Goal: Information Seeking & Learning: Learn about a topic

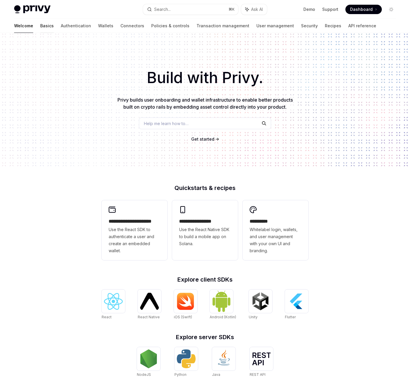
click at [40, 25] on link "Basics" at bounding box center [47, 26] width 14 height 14
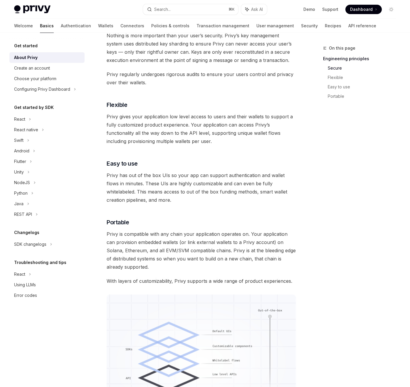
scroll to position [262, 0]
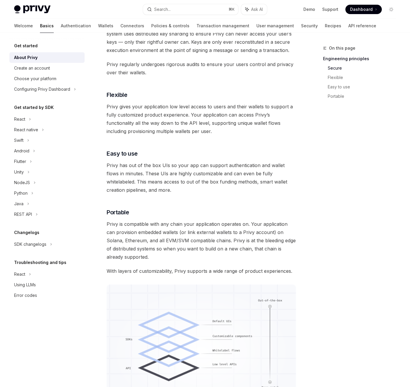
click at [144, 127] on span "Privy gives your application low level access to users and their wallets to sup…" at bounding box center [201, 118] width 189 height 33
click at [137, 110] on span "Privy gives your application low level access to users and their wallets to sup…" at bounding box center [201, 118] width 189 height 33
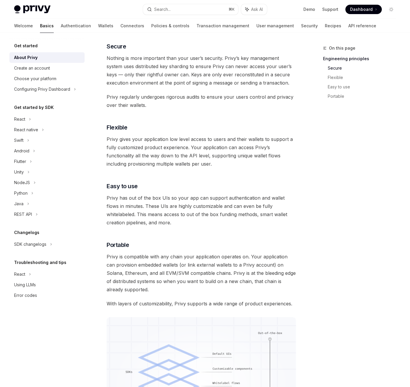
scroll to position [222, 0]
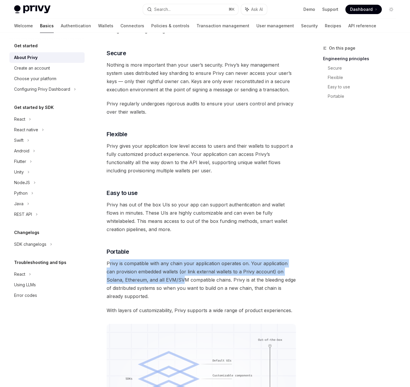
drag, startPoint x: 108, startPoint y: 262, endPoint x: 166, endPoint y: 282, distance: 61.7
click at [166, 282] on span "Privy is compatible with any chain your application operates on. Your applicati…" at bounding box center [201, 279] width 189 height 41
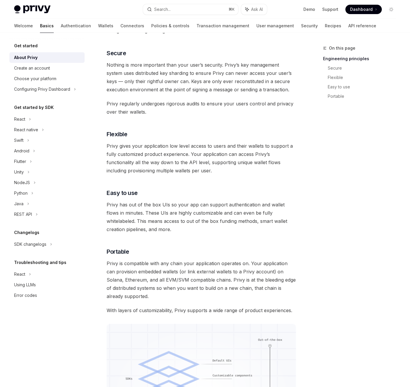
click at [193, 282] on span "Privy is compatible with any chain your application operates on. Your applicati…" at bounding box center [201, 279] width 189 height 41
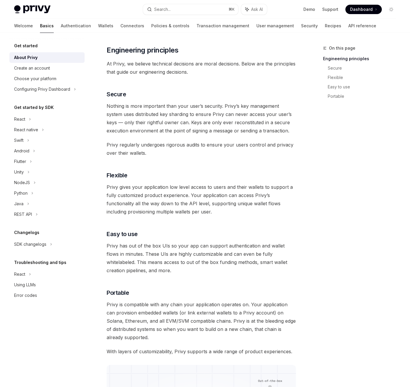
scroll to position [133, 0]
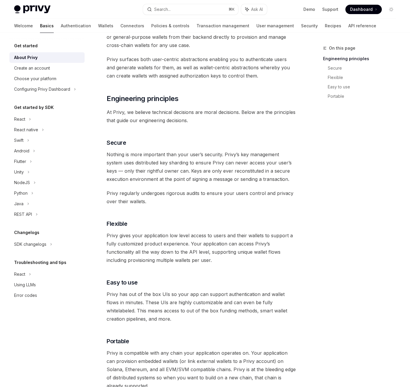
click at [142, 180] on span "Nothing is more important than your user’s security. Privy’s key management sys…" at bounding box center [201, 166] width 189 height 33
drag, startPoint x: 121, startPoint y: 180, endPoint x: 211, endPoint y: 182, distance: 90.1
click at [211, 182] on span "Nothing is more important than your user’s security. Privy’s key management sys…" at bounding box center [201, 166] width 189 height 33
click at [241, 181] on span "Nothing is more important than your user’s security. Privy’s key management sys…" at bounding box center [201, 166] width 189 height 33
drag, startPoint x: 108, startPoint y: 192, endPoint x: 144, endPoint y: 192, distance: 36.4
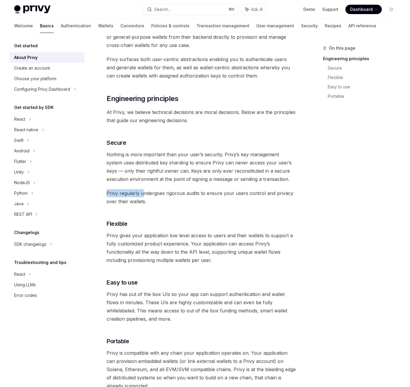
click at [144, 192] on span "Privy regularly undergoes rigorous audits to ensure your users control and priv…" at bounding box center [201, 197] width 189 height 16
click at [178, 193] on span "Privy regularly undergoes rigorous audits to ensure your users control and priv…" at bounding box center [201, 197] width 189 height 16
click at [146, 193] on span "Privy regularly undergoes rigorous audits to ensure your users control and priv…" at bounding box center [201, 197] width 189 height 16
click at [168, 193] on span "Privy regularly undergoes rigorous audits to ensure your users control and priv…" at bounding box center [201, 197] width 189 height 16
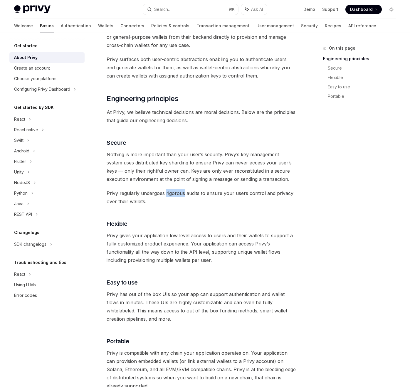
click at [176, 196] on div at bounding box center [176, 196] width 0 height 0
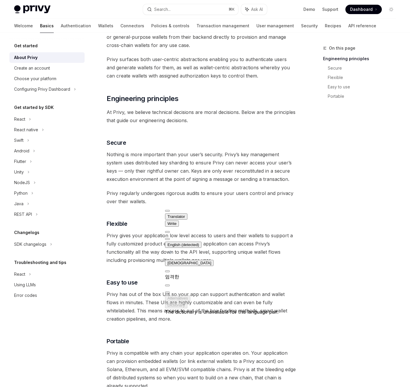
click at [273, 194] on span "Privy regularly undergoes rigorous audits to ensure your users control and priv…" at bounding box center [201, 197] width 189 height 16
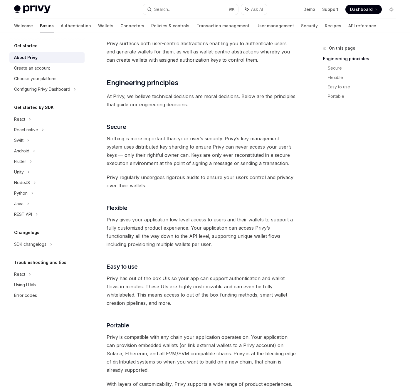
scroll to position [213, 0]
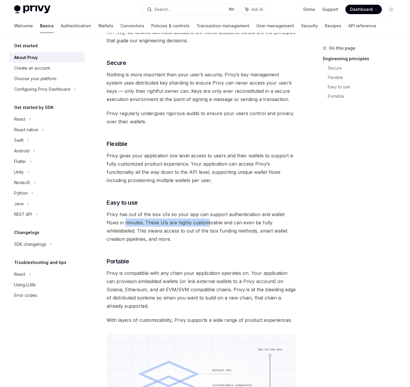
drag, startPoint x: 114, startPoint y: 223, endPoint x: 195, endPoint y: 223, distance: 81.0
click at [196, 223] on span "Privy has out of the box UIs so your app can support authentication and wallet …" at bounding box center [201, 226] width 189 height 33
click at [222, 223] on span "Privy has out of the box UIs so your app can support authentication and wallet …" at bounding box center [201, 226] width 189 height 33
drag, startPoint x: 177, startPoint y: 222, endPoint x: 256, endPoint y: 222, distance: 79.2
click at [256, 222] on span "Privy has out of the box UIs so your app can support authentication and wallet …" at bounding box center [201, 226] width 189 height 33
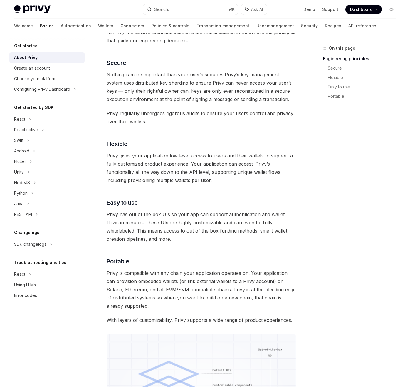
click at [141, 228] on span "Privy has out of the box UIs so your app can support authentication and wallet …" at bounding box center [201, 226] width 189 height 33
drag, startPoint x: 121, startPoint y: 233, endPoint x: 217, endPoint y: 233, distance: 96.0
click at [217, 233] on span "Privy has out of the box UIs so your app can support authentication and wallet …" at bounding box center [201, 226] width 189 height 33
click at [251, 232] on span "Privy has out of the box UIs so your app can support authentication and wallet …" at bounding box center [201, 226] width 189 height 33
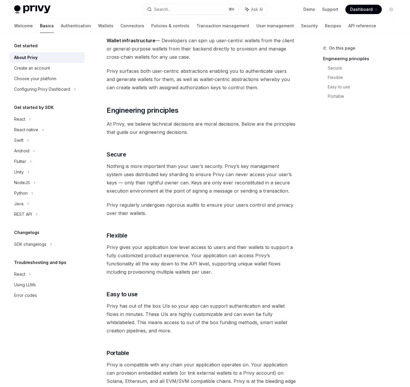
scroll to position [113, 0]
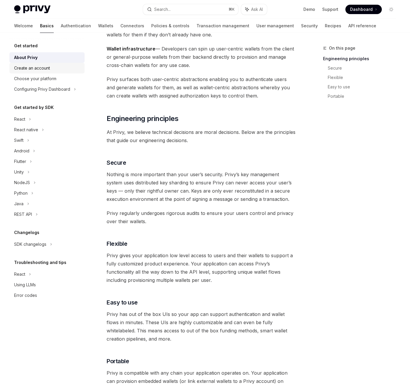
click at [31, 70] on div "Create an account" at bounding box center [32, 68] width 36 height 7
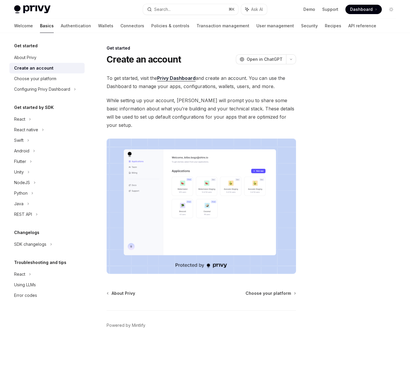
click at [182, 158] on img at bounding box center [201, 206] width 189 height 135
click at [39, 80] on div "Choose your platform" at bounding box center [35, 78] width 42 height 7
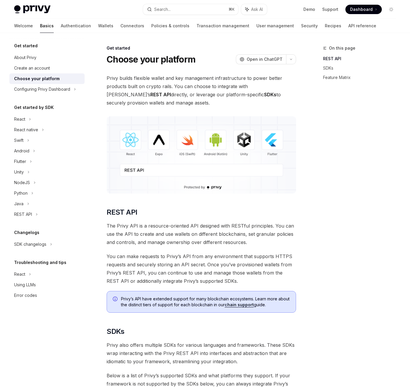
click at [245, 230] on span "The Privy API is a resource-oriented API designed with RESTful principles. You …" at bounding box center [201, 234] width 189 height 25
drag, startPoint x: 254, startPoint y: 235, endPoint x: 272, endPoint y: 235, distance: 17.0
click at [272, 235] on span "The Privy API is a resource-oriented API designed with RESTful principles. You …" at bounding box center [201, 234] width 189 height 25
click at [272, 237] on div at bounding box center [272, 237] width 0 height 0
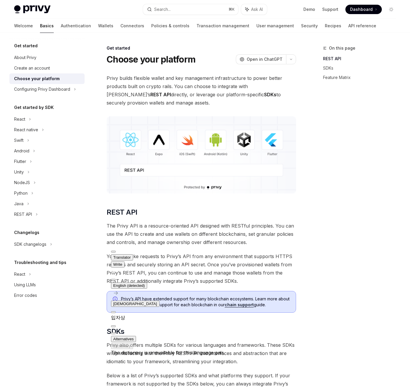
click at [284, 241] on span "The Privy API is a resource-oriented API designed with RESTful principles. You …" at bounding box center [201, 234] width 189 height 25
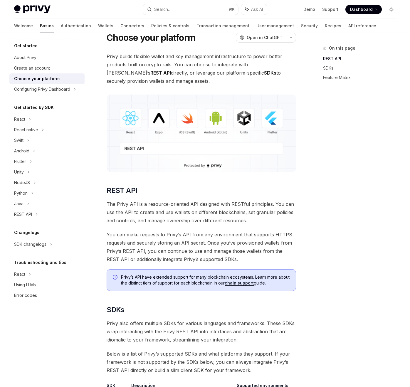
scroll to position [25, 0]
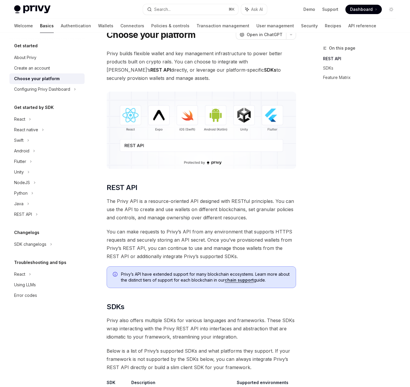
click at [187, 242] on span "You can make requests to Privy’s API from any environment that supports HTTPS r…" at bounding box center [201, 243] width 189 height 33
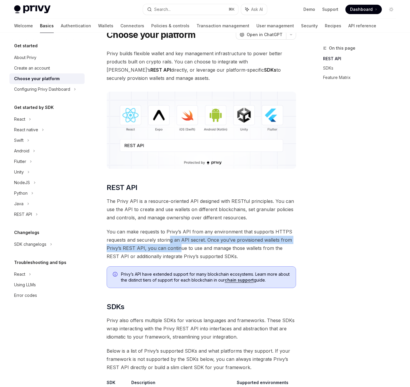
drag, startPoint x: 169, startPoint y: 240, endPoint x: 178, endPoint y: 247, distance: 11.3
click at [178, 247] on span "You can make requests to Privy’s API from any environment that supports HTTPS r…" at bounding box center [201, 243] width 189 height 33
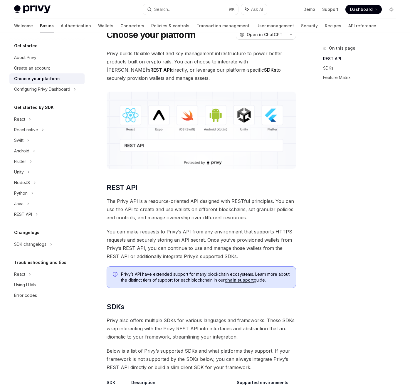
click at [144, 247] on span "You can make requests to Privy’s API from any environment that supports HTTPS r…" at bounding box center [201, 243] width 189 height 33
drag, startPoint x: 140, startPoint y: 247, endPoint x: 229, endPoint y: 247, distance: 88.6
click at [229, 247] on span "You can make requests to Privy’s API from any environment that supports HTTPS r…" at bounding box center [201, 243] width 189 height 33
click at [254, 247] on span "You can make requests to Privy’s API from any environment that supports HTTPS r…" at bounding box center [201, 243] width 189 height 33
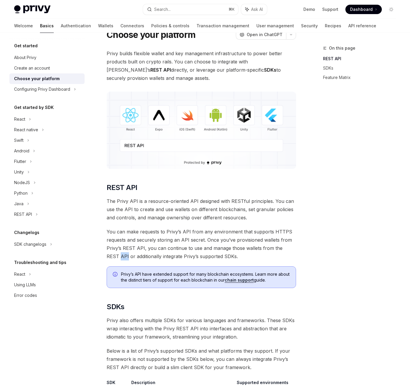
click at [130, 255] on span "You can make requests to Privy’s API from any environment that supports HTTPS r…" at bounding box center [201, 243] width 189 height 33
drag, startPoint x: 123, startPoint y: 255, endPoint x: 206, endPoint y: 255, distance: 83.4
click at [206, 255] on span "You can make requests to Privy’s API from any environment that supports HTTPS r…" at bounding box center [201, 243] width 189 height 33
click at [215, 240] on span "You can make requests to Privy’s API from any environment that supports HTTPS r…" at bounding box center [201, 243] width 189 height 33
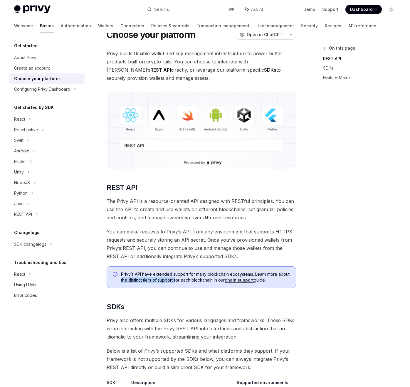
drag, startPoint x: 120, startPoint y: 281, endPoint x: 176, endPoint y: 281, distance: 56.1
click at [176, 281] on div "Privy’s API have extended support for many blockchain ecosystems. Learn more ab…" at bounding box center [201, 277] width 189 height 22
click at [244, 280] on link "chain support" at bounding box center [239, 279] width 29 height 5
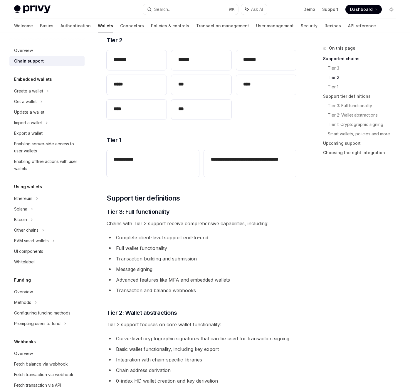
scroll to position [157, 0]
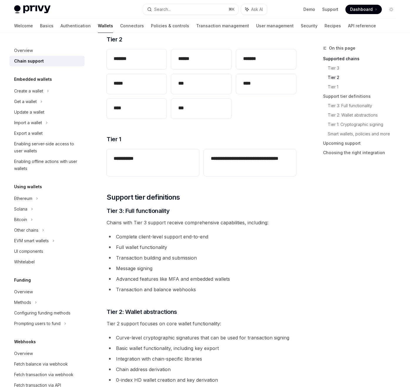
click at [127, 230] on div "**********" at bounding box center [201, 345] width 189 height 856
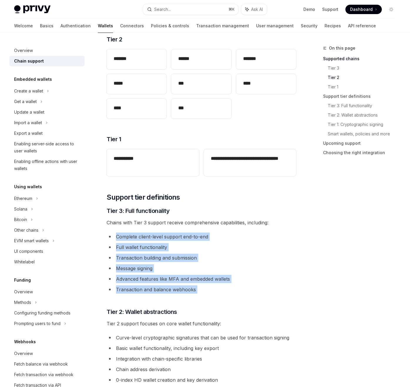
drag, startPoint x: 116, startPoint y: 235, endPoint x: 211, endPoint y: 296, distance: 113.0
click at [211, 296] on div "**********" at bounding box center [201, 345] width 189 height 856
copy div "Complete client-level support end-to-end Full wallet functionality Transaction …"
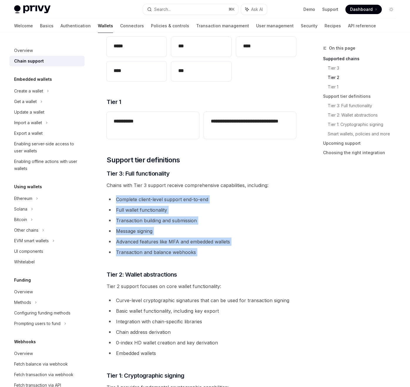
scroll to position [248, 0]
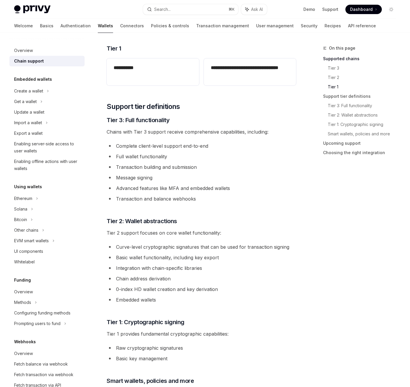
click at [136, 269] on li "Integration with chain-specific libraries" at bounding box center [201, 268] width 189 height 8
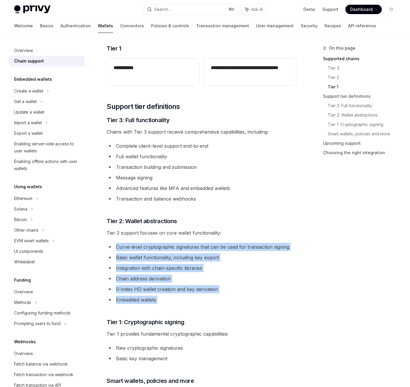
drag, startPoint x: 115, startPoint y: 246, endPoint x: 164, endPoint y: 304, distance: 76.7
click at [164, 304] on div "**********" at bounding box center [201, 254] width 189 height 856
copy div "Curve-level cryptographic signatures that can be used for transaction signing B…"
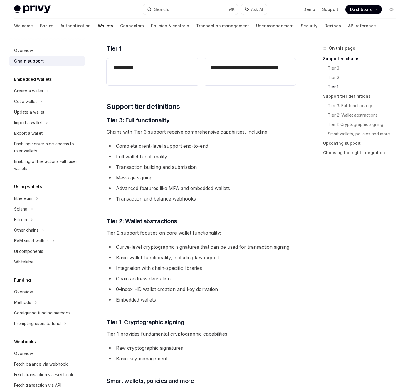
click at [134, 345] on li "Raw cryptographic signatures" at bounding box center [201, 348] width 189 height 8
drag, startPoint x: 116, startPoint y: 346, endPoint x: 173, endPoint y: 359, distance: 58.8
click at [173, 359] on ul "Raw cryptographic signatures Basic key management" at bounding box center [201, 353] width 189 height 19
copy ul "Raw cryptographic signatures Basic key management"
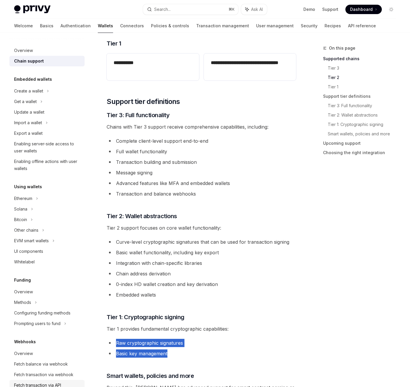
scroll to position [240, 0]
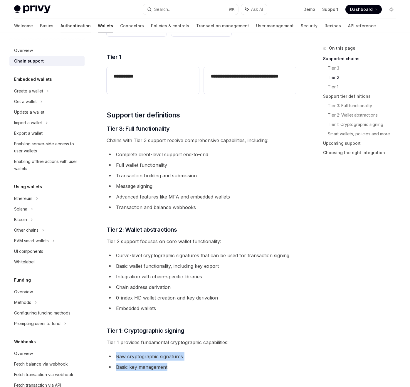
click at [60, 28] on link "Authentication" at bounding box center [75, 26] width 30 height 14
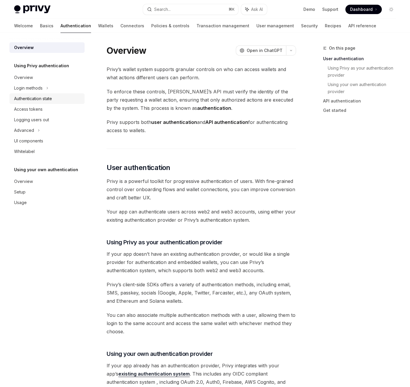
click at [46, 100] on div "Authentication state" at bounding box center [33, 98] width 38 height 7
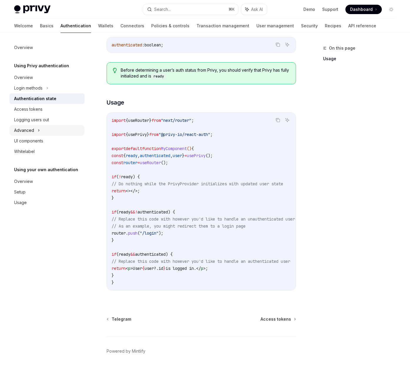
click at [33, 126] on div "Advanced" at bounding box center [46, 130] width 75 height 11
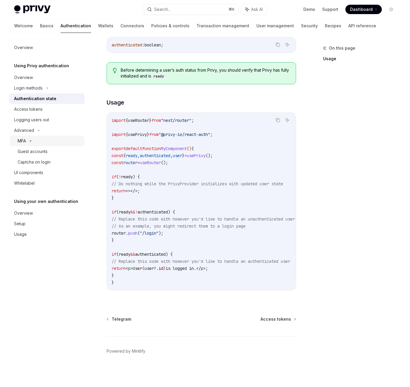
click at [26, 139] on div "MFA" at bounding box center [22, 140] width 8 height 7
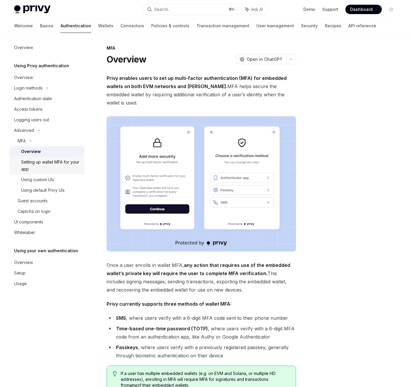
click at [46, 168] on div "Setting up wallet MFA for your app" at bounding box center [51, 165] width 60 height 14
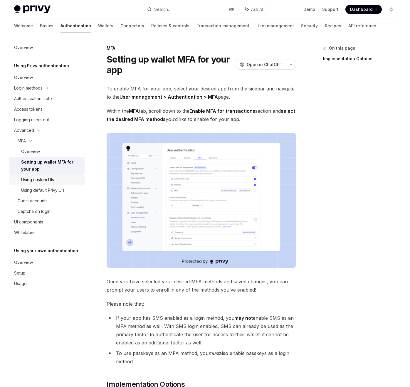
click at [46, 179] on div "Using custom UIs" at bounding box center [37, 179] width 33 height 7
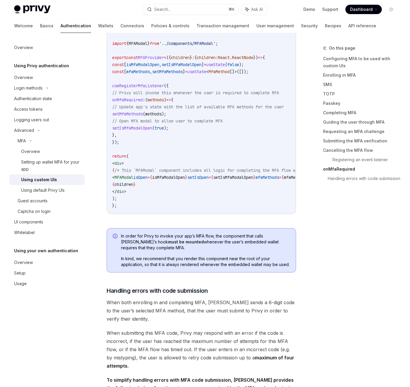
scroll to position [2216, 0]
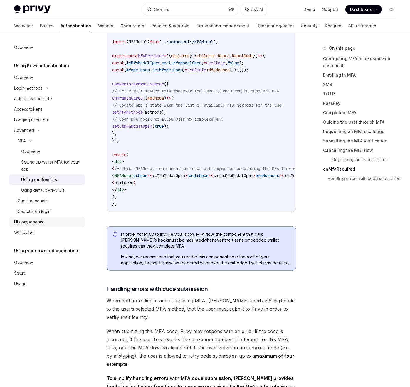
click at [38, 224] on div "UI components" at bounding box center [28, 221] width 29 height 7
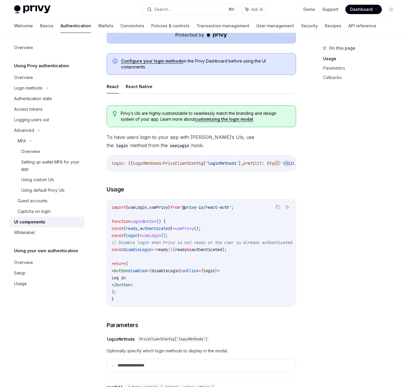
scroll to position [272, 0]
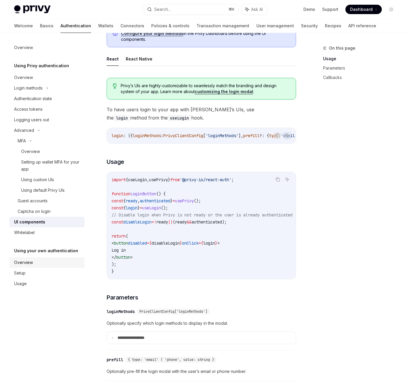
click at [28, 262] on div "Overview" at bounding box center [23, 262] width 19 height 7
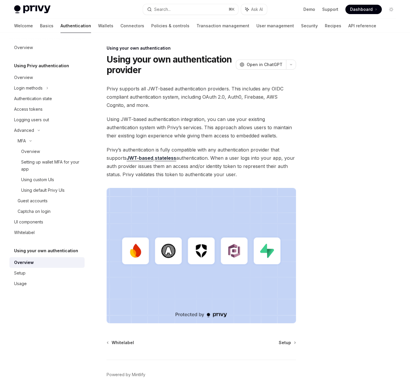
click at [123, 95] on span "Privy supports all JWT-based authentication providers. This includes any OIDC c…" at bounding box center [201, 97] width 189 height 25
click at [118, 91] on span "Privy supports all JWT-based authentication providers. This includes any OIDC c…" at bounding box center [201, 97] width 189 height 25
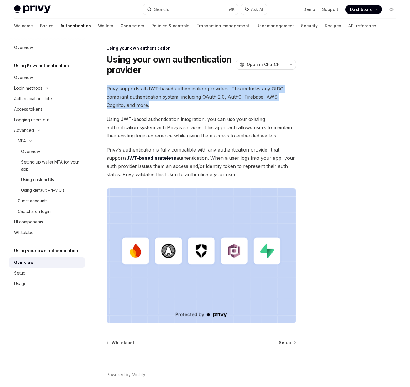
drag, startPoint x: 106, startPoint y: 89, endPoint x: 131, endPoint y: 105, distance: 29.6
click at [131, 105] on div "Using your own authentication Using your own authentication provider OpenAI Ope…" at bounding box center [146, 228] width 302 height 366
copy span "Privy supports all JWT-based authentication providers. This includes any OIDC c…"
click at [23, 268] on link "Setup" at bounding box center [46, 273] width 75 height 11
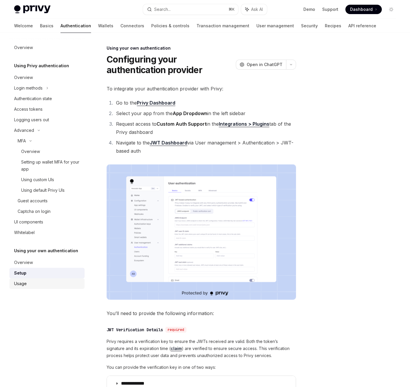
click at [23, 282] on div "Usage" at bounding box center [20, 283] width 13 height 7
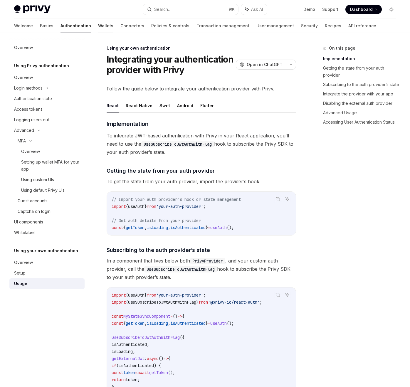
click at [84, 24] on div "Welcome Basics Authentication Wallets Connectors Policies & controls Transactio…" at bounding box center [195, 26] width 362 height 14
click at [98, 24] on link "Wallets" at bounding box center [105, 26] width 15 height 14
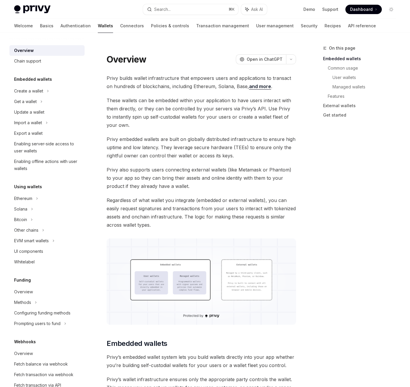
click at [164, 259] on img at bounding box center [201, 281] width 189 height 86
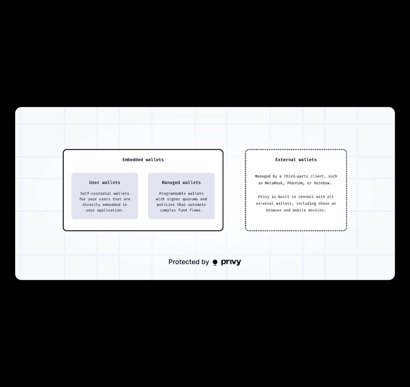
drag, startPoint x: 137, startPoint y: 217, endPoint x: 118, endPoint y: 217, distance: 18.8
click at [118, 217] on img at bounding box center [204, 193] width 379 height 173
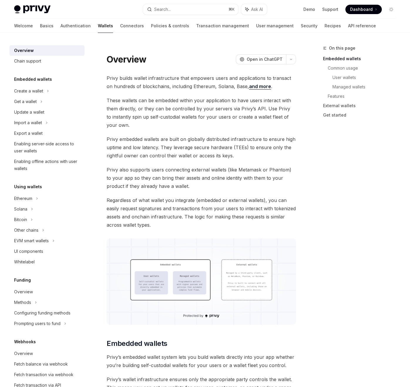
click at [148, 284] on img at bounding box center [201, 281] width 189 height 86
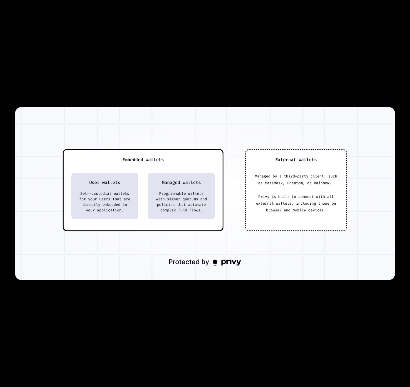
click at [120, 307] on div at bounding box center [205, 193] width 410 height 387
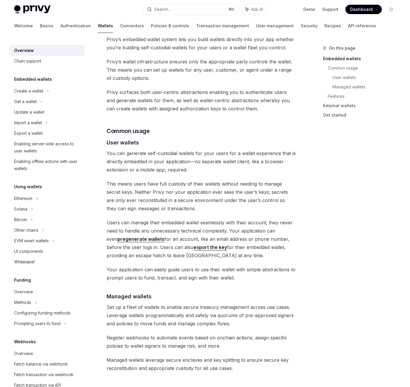
scroll to position [318, 0]
click at [128, 156] on span "You can generate self-custodial wallets for your users for a wallet experience …" at bounding box center [201, 161] width 189 height 25
drag, startPoint x: 121, startPoint y: 153, endPoint x: 122, endPoint y: 167, distance: 14.1
click at [122, 167] on span "You can generate self-custodial wallets for your users for a wallet experience …" at bounding box center [201, 161] width 189 height 25
click at [195, 169] on span "You can generate self-custodial wallets for your users for a wallet experience …" at bounding box center [201, 161] width 189 height 25
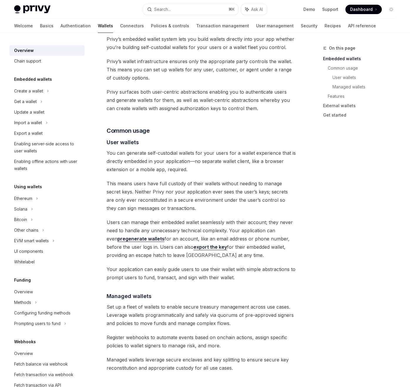
drag, startPoint x: 190, startPoint y: 166, endPoint x: 122, endPoint y: 168, distance: 67.5
click at [122, 168] on span "You can generate self-custodial wallets for your users for a wallet experience …" at bounding box center [201, 161] width 189 height 25
click at [110, 168] on span "You can generate self-custodial wallets for your users for a wallet experience …" at bounding box center [201, 161] width 189 height 25
drag, startPoint x: 106, startPoint y: 182, endPoint x: 165, endPoint y: 183, distance: 59.3
click at [165, 183] on div "Overview OpenAI Open in ChatGPT OpenAI Open in ChatGPT Privy builds wallet infr…" at bounding box center [146, 329] width 302 height 1204
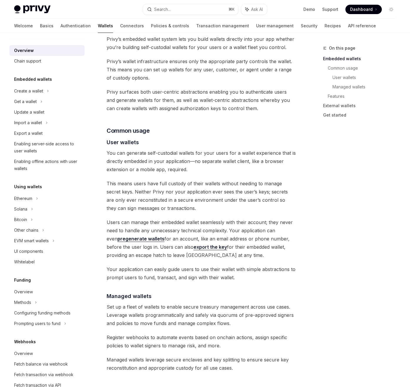
click at [195, 182] on span "This means users have full custody of their wallets without needing to manage s…" at bounding box center [201, 195] width 189 height 33
drag, startPoint x: 109, startPoint y: 199, endPoint x: 167, endPoint y: 201, distance: 58.4
click at [166, 201] on span "This means users have full custody of their wallets without needing to manage s…" at bounding box center [201, 195] width 189 height 33
click at [196, 198] on span "This means users have full custody of their wallets without needing to manage s…" at bounding box center [201, 195] width 189 height 33
drag, startPoint x: 107, startPoint y: 222, endPoint x: 183, endPoint y: 222, distance: 76.3
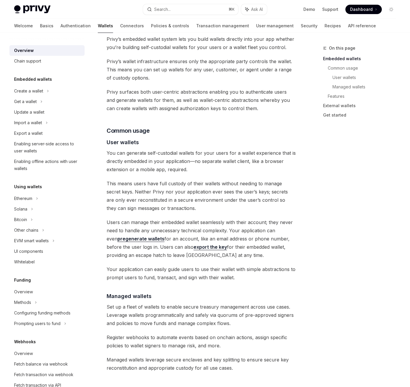
click at [183, 222] on span "Users can manage their embedded wallet seamlessly with their account; they neve…" at bounding box center [201, 238] width 189 height 41
click at [216, 220] on span "Users can manage their embedded wallet seamlessly with their account; they neve…" at bounding box center [201, 238] width 189 height 41
drag, startPoint x: 133, startPoint y: 223, endPoint x: 202, endPoint y: 223, distance: 69.0
click at [202, 223] on span "Users can manage their embedded wallet seamlessly with their account; they neve…" at bounding box center [201, 238] width 189 height 41
click at [243, 221] on span "Users can manage their embedded wallet seamlessly with their account; they neve…" at bounding box center [201, 238] width 189 height 41
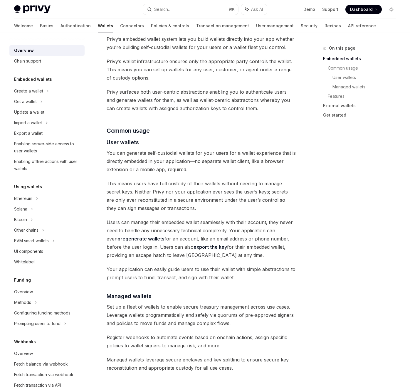
drag, startPoint x: 124, startPoint y: 231, endPoint x: 187, endPoint y: 231, distance: 63.1
click at [187, 231] on span "Users can manage their embedded wallet seamlessly with their account; they neve…" at bounding box center [201, 238] width 189 height 41
click at [216, 231] on span "Users can manage their embedded wallet seamlessly with their account; they neve…" at bounding box center [201, 238] width 189 height 41
click at [162, 238] on span "Users can manage their embedded wallet seamlessly with their account; they neve…" at bounding box center [201, 238] width 189 height 41
drag, startPoint x: 153, startPoint y: 238, endPoint x: 192, endPoint y: 237, distance: 38.7
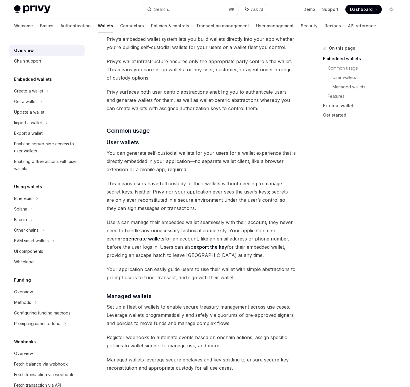
click at [192, 238] on span "Users can manage their embedded wallet seamlessly with their account; they neve…" at bounding box center [201, 238] width 189 height 41
click at [220, 237] on span "Users can manage their embedded wallet seamlessly with their account; they neve…" at bounding box center [201, 238] width 189 height 41
drag, startPoint x: 175, startPoint y: 237, endPoint x: 260, endPoint y: 237, distance: 85.7
click at [260, 237] on span "Users can manage their embedded wallet seamlessly with their account; they neve…" at bounding box center [201, 238] width 189 height 41
click at [278, 237] on span "Users can manage their embedded wallet seamlessly with their account; they neve…" at bounding box center [201, 238] width 189 height 41
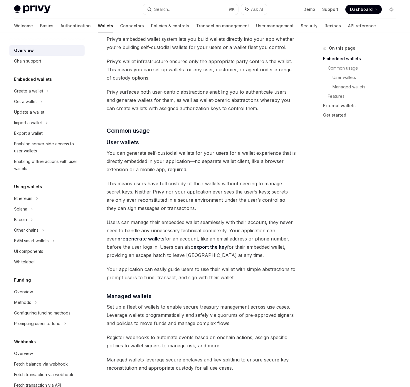
drag, startPoint x: 113, startPoint y: 247, endPoint x: 133, endPoint y: 247, distance: 19.7
click at [133, 247] on span "Users can manage their embedded wallet seamlessly with their account; they neve…" at bounding box center [201, 238] width 189 height 41
click at [149, 246] on span "Users can manage their embedded wallet seamlessly with their account; they neve…" at bounding box center [201, 238] width 189 height 41
drag, startPoint x: 127, startPoint y: 247, endPoint x: 250, endPoint y: 247, distance: 122.7
click at [250, 247] on span "Users can manage their embedded wallet seamlessly with their account; they neve…" at bounding box center [201, 238] width 189 height 41
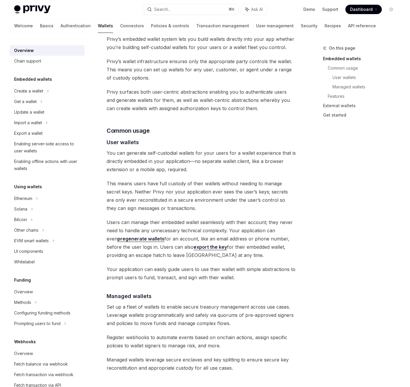
click at [271, 247] on span "Users can manage their embedded wallet seamlessly with their account; they neve…" at bounding box center [201, 238] width 189 height 41
drag, startPoint x: 106, startPoint y: 254, endPoint x: 160, endPoint y: 254, distance: 53.7
click at [160, 254] on div "Overview OpenAI Open in ChatGPT OpenAI Open in ChatGPT Privy builds wallet infr…" at bounding box center [146, 329] width 302 height 1204
click at [188, 254] on span "Users can manage their embedded wallet seamlessly with their account; they neve…" at bounding box center [201, 238] width 189 height 41
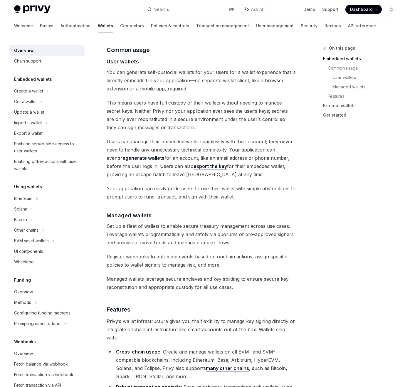
drag, startPoint x: 108, startPoint y: 225, endPoint x: 239, endPoint y: 225, distance: 131.2
click at [239, 225] on span "Set up a fleet of wallets to enable secure treasury management across use cases…" at bounding box center [201, 234] width 189 height 25
click at [278, 225] on span "Set up a fleet of wallets to enable secure treasury management across use cases…" at bounding box center [201, 234] width 189 height 25
drag, startPoint x: 104, startPoint y: 227, endPoint x: 287, endPoint y: 240, distance: 183.0
click at [287, 240] on div "Overview OpenAI Open in ChatGPT OpenAI Open in ChatGPT Privy builds wallet infr…" at bounding box center [146, 248] width 302 height 1204
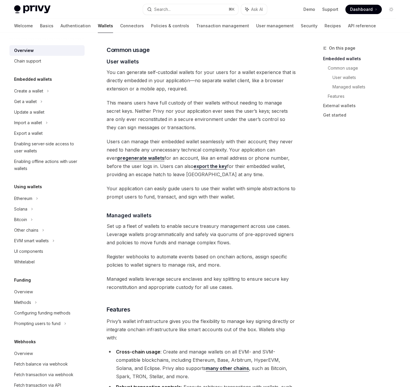
click at [134, 251] on div "Privy builds wallet infrastructure that empowers users and applications to tran…" at bounding box center [201, 219] width 189 height 1088
drag, startPoint x: 92, startPoint y: 257, endPoint x: 185, endPoint y: 257, distance: 92.8
click at [185, 257] on div "Overview Chain support Embedded wallets Create a wallet Get a wallet Update a w…" at bounding box center [205, 242] width 410 height 1216
click at [230, 256] on span "Register webhooks to automate events based on onchain actions, assign specific …" at bounding box center [201, 260] width 189 height 16
click at [154, 252] on span "Register webhooks to automate events based on onchain actions, assign specific …" at bounding box center [201, 260] width 189 height 16
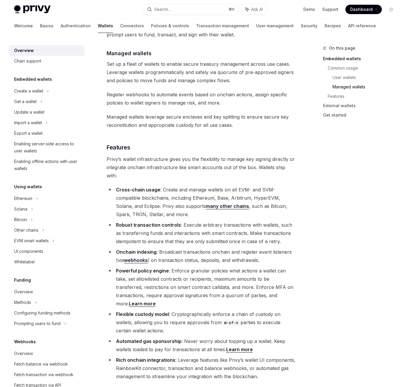
scroll to position [600, 0]
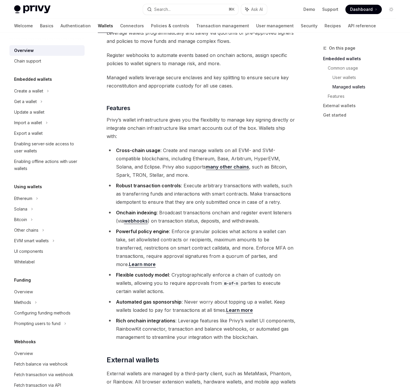
drag, startPoint x: 159, startPoint y: 203, endPoint x: 229, endPoint y: 203, distance: 69.6
click at [229, 208] on li "Onchain indexing : Broadcast transactions onchain and register event listeners …" at bounding box center [201, 216] width 189 height 16
click at [260, 208] on li "Onchain indexing : Broadcast transactions onchain and register event listeners …" at bounding box center [201, 216] width 189 height 16
drag, startPoint x: 154, startPoint y: 213, endPoint x: 249, endPoint y: 213, distance: 94.5
click at [248, 213] on li "Onchain indexing : Broadcast transactions onchain and register event listeners …" at bounding box center [201, 216] width 189 height 16
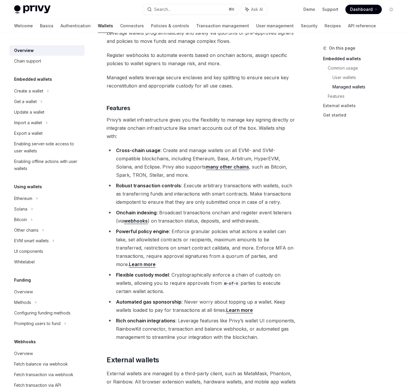
click at [145, 227] on li "Powerful policy engine : Enforce granular policies what actions a wallet can ta…" at bounding box center [201, 247] width 189 height 41
drag, startPoint x: 119, startPoint y: 223, endPoint x: 224, endPoint y: 243, distance: 106.9
click at [224, 243] on li "Powerful policy engine : Enforce granular policies what actions a wallet can ta…" at bounding box center [201, 247] width 189 height 41
click at [188, 237] on li "Powerful policy engine : Enforce granular policies what actions a wallet can ta…" at bounding box center [201, 247] width 189 height 41
drag, startPoint x: 168, startPoint y: 224, endPoint x: 232, endPoint y: 224, distance: 63.7
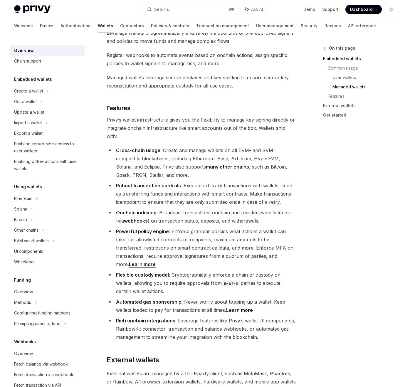
click at [233, 227] on li "Powerful policy engine : Enforce granular policies what actions a wallet can ta…" at bounding box center [201, 247] width 189 height 41
click at [261, 227] on li "Powerful policy engine : Enforce granular policies what actions a wallet can ta…" at bounding box center [201, 247] width 189 height 41
drag, startPoint x: 113, startPoint y: 232, endPoint x: 190, endPoint y: 232, distance: 76.3
click at [190, 232] on li "Powerful policy engine : Enforce granular policies what actions a wallet can ta…" at bounding box center [201, 247] width 189 height 41
click at [219, 230] on li "Powerful policy engine : Enforce granular policies what actions a wallet can ta…" at bounding box center [201, 247] width 189 height 41
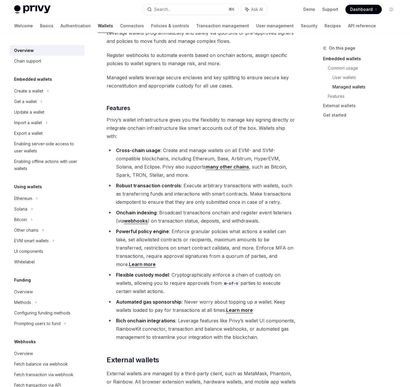
drag, startPoint x: 198, startPoint y: 230, endPoint x: 259, endPoint y: 230, distance: 61.9
click at [259, 230] on li "Powerful policy engine : Enforce granular policies what actions a wallet can ta…" at bounding box center [201, 247] width 189 height 41
click at [278, 230] on li "Powerful policy engine : Enforce granular policies what actions a wallet can ta…" at bounding box center [201, 247] width 189 height 41
drag, startPoint x: 119, startPoint y: 238, endPoint x: 167, endPoint y: 238, distance: 48.4
click at [167, 238] on li "Powerful policy engine : Enforce granular policies what actions a wallet can ta…" at bounding box center [201, 247] width 189 height 41
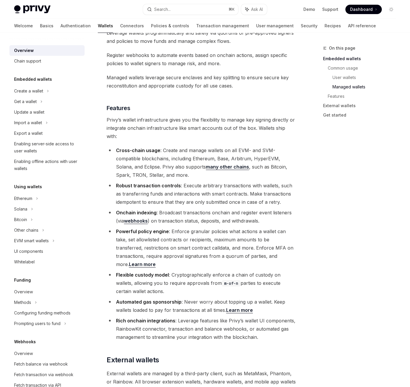
click at [202, 237] on li "Powerful policy engine : Enforce granular policies what actions a wallet can ta…" at bounding box center [201, 247] width 189 height 41
drag, startPoint x: 115, startPoint y: 240, endPoint x: 185, endPoint y: 240, distance: 69.9
click at [185, 240] on li "Powerful policy engine : Enforce granular policies what actions a wallet can ta…" at bounding box center [201, 247] width 189 height 41
click at [214, 240] on li "Powerful policy engine : Enforce granular policies what actions a wallet can ta…" at bounding box center [201, 247] width 189 height 41
drag, startPoint x: 206, startPoint y: 240, endPoint x: 238, endPoint y: 240, distance: 32.6
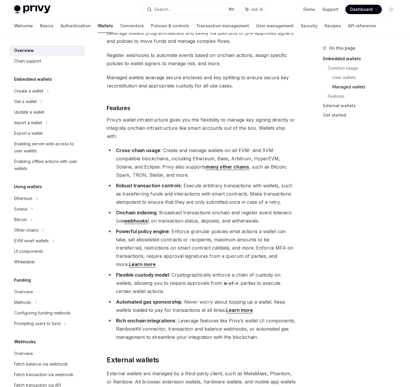
click at [238, 240] on li "Powerful policy engine : Enforce granular policies what actions a wallet can ta…" at bounding box center [201, 247] width 189 height 41
click at [268, 237] on li "Powerful policy engine : Enforce granular policies what actions a wallet can ta…" at bounding box center [201, 247] width 189 height 41
drag, startPoint x: 227, startPoint y: 239, endPoint x: 291, endPoint y: 239, distance: 64.3
click at [291, 239] on li "Powerful policy engine : Enforce granular policies what actions a wallet can ta…" at bounding box center [201, 247] width 189 height 41
click at [169, 247] on li "Powerful policy engine : Enforce granular policies what actions a wallet can ta…" at bounding box center [201, 247] width 189 height 41
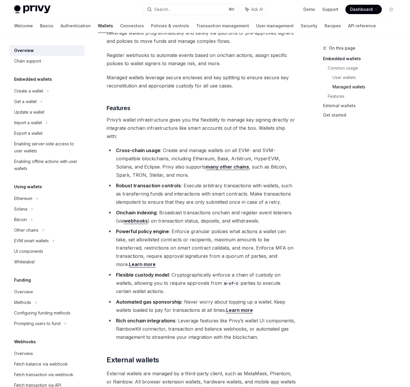
drag, startPoint x: 116, startPoint y: 247, endPoint x: 180, endPoint y: 247, distance: 64.0
click at [180, 247] on li "Powerful policy engine : Enforce granular policies what actions a wallet can ta…" at bounding box center [201, 247] width 189 height 41
click at [208, 246] on li "Powerful policy engine : Enforce granular policies what actions a wallet can ta…" at bounding box center [201, 247] width 189 height 41
drag, startPoint x: 147, startPoint y: 248, endPoint x: 192, endPoint y: 248, distance: 45.2
click at [192, 248] on li "Powerful policy engine : Enforce granular policies what actions a wallet can ta…" at bounding box center [201, 247] width 189 height 41
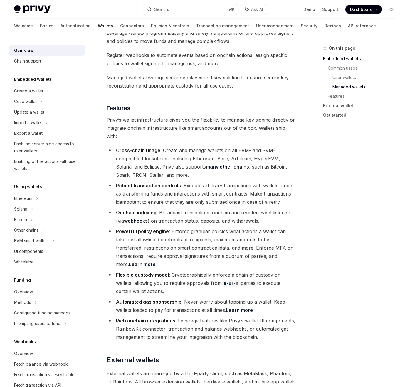
click at [226, 248] on li "Powerful policy engine : Enforce granular policies what actions a wallet can ta…" at bounding box center [201, 247] width 189 height 41
drag, startPoint x: 157, startPoint y: 247, endPoint x: 202, endPoint y: 247, distance: 45.2
click at [202, 247] on li "Powerful policy engine : Enforce granular policies what actions a wallet can ta…" at bounding box center [201, 247] width 189 height 41
click at [227, 247] on li "Powerful policy engine : Enforce granular policies what actions a wallet can ta…" at bounding box center [201, 247] width 189 height 41
drag, startPoint x: 176, startPoint y: 257, endPoint x: 259, endPoint y: 258, distance: 82.5
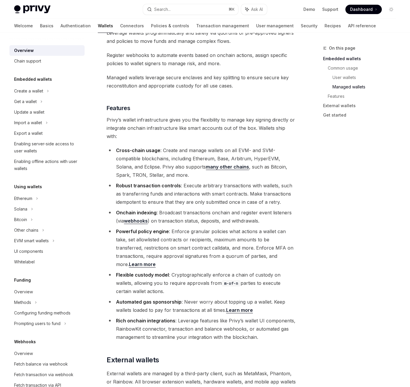
click at [259, 271] on li "Flexible custody model : Cryptographically enforce a chain of custody on wallet…" at bounding box center [201, 283] width 189 height 25
click at [274, 271] on li "Flexible custody model : Cryptographically enforce a chain of custody on wallet…" at bounding box center [201, 283] width 189 height 25
drag, startPoint x: 115, startPoint y: 266, endPoint x: 177, endPoint y: 266, distance: 61.6
click at [177, 271] on li "Flexible custody model : Cryptographically enforce a chain of custody on wallet…" at bounding box center [201, 283] width 189 height 25
click at [202, 271] on li "Flexible custody model : Cryptographically enforce a chain of custody on wallet…" at bounding box center [201, 283] width 189 height 25
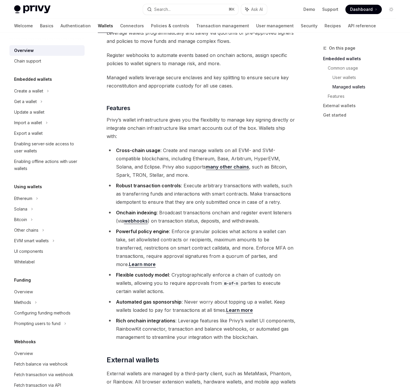
drag, startPoint x: 158, startPoint y: 267, endPoint x: 203, endPoint y: 267, distance: 44.3
click at [203, 271] on li "Flexible custody model : Cryptographically enforce a chain of custody on wallet…" at bounding box center [201, 283] width 189 height 25
click at [269, 271] on li "Flexible custody model : Cryptographically enforce a chain of custody on wallet…" at bounding box center [201, 283] width 189 height 25
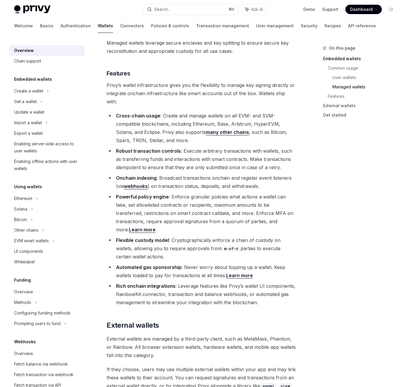
scroll to position [636, 0]
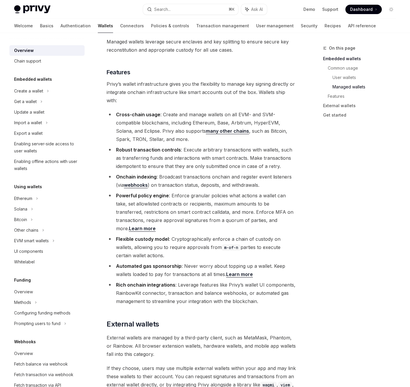
drag, startPoint x: 121, startPoint y: 251, endPoint x: 193, endPoint y: 251, distance: 71.9
click at [193, 262] on li "Automated gas sponsorship : Never worry about topping up a wallet. Keep wallets…" at bounding box center [201, 270] width 189 height 16
drag, startPoint x: 203, startPoint y: 248, endPoint x: 197, endPoint y: 248, distance: 6.2
click at [197, 262] on li "Automated gas sponsorship : Never worry about topping up a wallet. Keep wallets…" at bounding box center [201, 270] width 189 height 16
click at [187, 262] on li "Automated gas sponsorship : Never worry about topping up a wallet. Keep wallets…" at bounding box center [201, 270] width 189 height 16
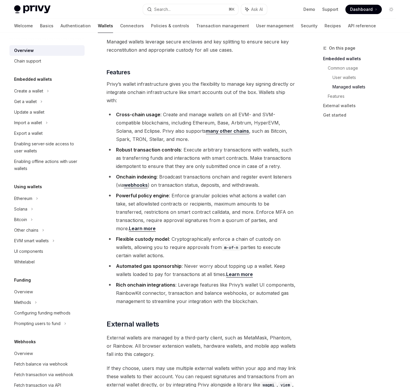
click at [186, 262] on li "Automated gas sponsorship : Never worry about topping up a wallet. Keep wallets…" at bounding box center [201, 270] width 189 height 16
drag, startPoint x: 116, startPoint y: 256, endPoint x: 224, endPoint y: 256, distance: 108.0
click at [224, 262] on li "Automated gas sponsorship : Never worry about topping up a wallet. Keep wallets…" at bounding box center [201, 270] width 189 height 16
click at [186, 262] on li "Automated gas sponsorship : Never worry about topping up a wallet. Keep wallets…" at bounding box center [201, 270] width 189 height 16
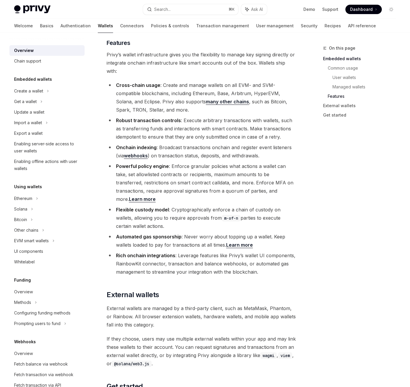
scroll to position [666, 0]
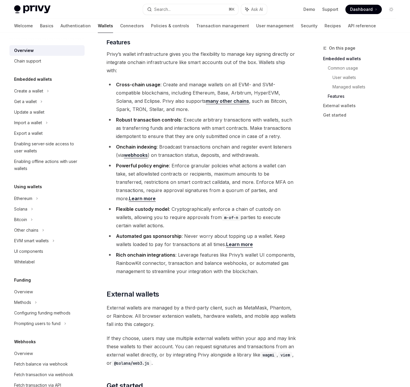
drag, startPoint x: 115, startPoint y: 246, endPoint x: 199, endPoint y: 246, distance: 84.2
click at [199, 251] on li "Rich onchain integrations : Leverage features like Privy’s wallet UI components…" at bounding box center [201, 263] width 189 height 25
click at [242, 251] on li "Rich onchain integrations : Leverage features like Privy’s wallet UI components…" at bounding box center [201, 263] width 189 height 25
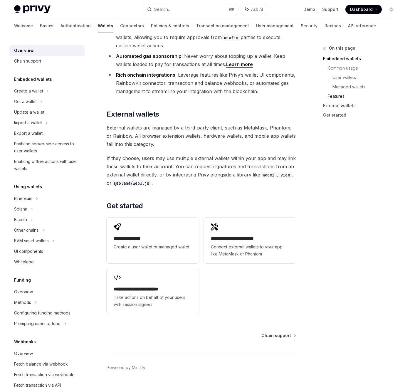
scroll to position [121, 0]
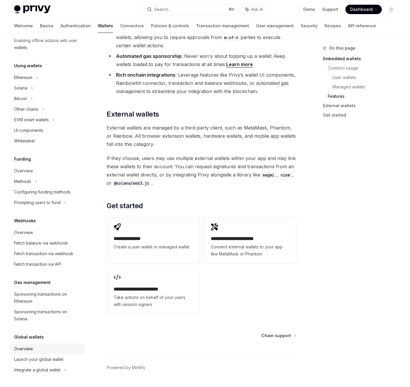
click at [34, 348] on div "Overview" at bounding box center [47, 348] width 67 height 7
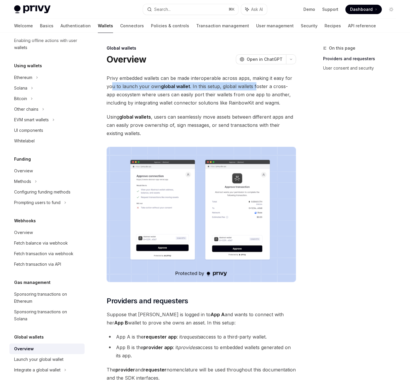
drag, startPoint x: 113, startPoint y: 87, endPoint x: 254, endPoint y: 85, distance: 141.8
click at [254, 85] on span "Privy embedded wallets can be made interoperable across apps, making it easy fo…" at bounding box center [201, 90] width 189 height 33
click at [276, 83] on span "Privy embedded wallets can be made interoperable across apps, making it easy fo…" at bounding box center [201, 90] width 189 height 33
drag, startPoint x: 111, startPoint y: 95, endPoint x: 160, endPoint y: 95, distance: 48.7
click at [160, 95] on span "Privy embedded wallets can be made interoperable across apps, making it easy fo…" at bounding box center [201, 90] width 189 height 33
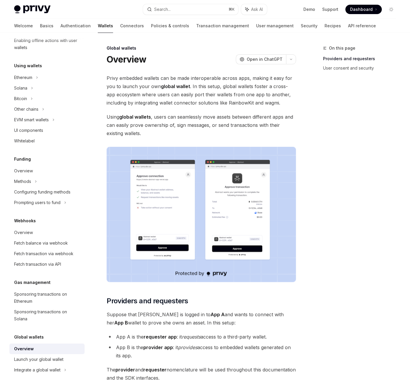
click at [192, 93] on span "Privy embedded wallets can be made interoperable across apps, making it easy fo…" at bounding box center [201, 90] width 189 height 33
drag, startPoint x: 146, startPoint y: 95, endPoint x: 246, endPoint y: 95, distance: 100.7
click at [247, 95] on span "Privy embedded wallets can be made interoperable across apps, making it easy fo…" at bounding box center [201, 90] width 189 height 33
click at [264, 95] on span "Privy embedded wallets can be made interoperable across apps, making it easy fo…" at bounding box center [201, 90] width 189 height 33
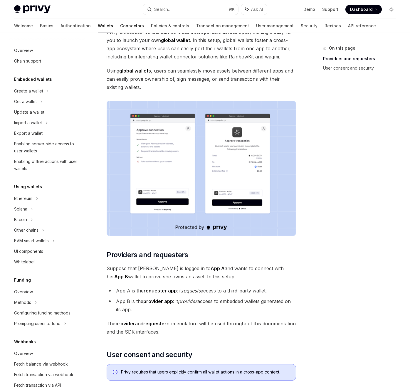
click at [120, 28] on link "Connectors" at bounding box center [132, 26] width 24 height 14
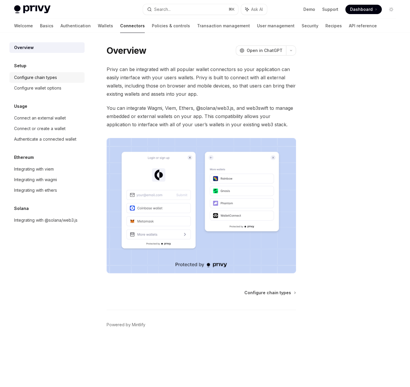
click at [67, 80] on div "Configure chain types" at bounding box center [47, 77] width 67 height 7
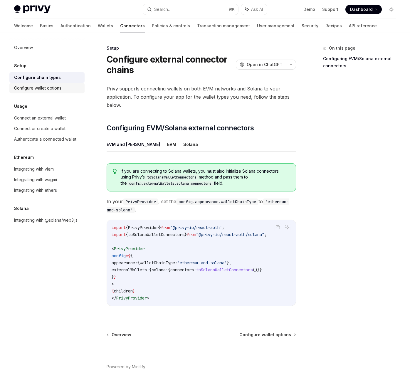
click at [50, 89] on div "Configure wallet options" at bounding box center [37, 88] width 47 height 7
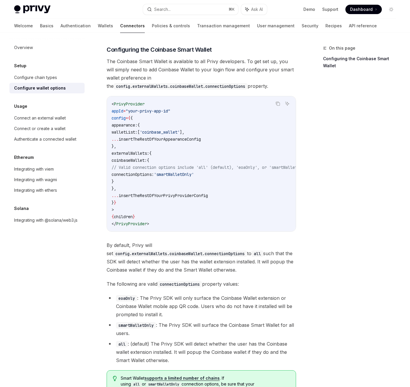
scroll to position [765, 0]
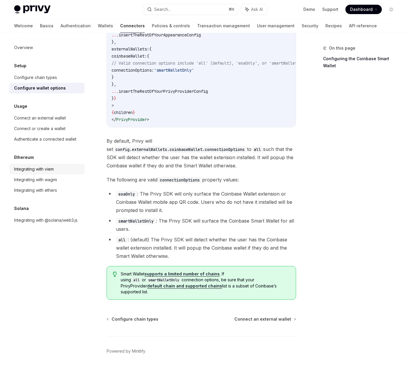
click at [62, 168] on div "Integrating with viem" at bounding box center [47, 169] width 67 height 7
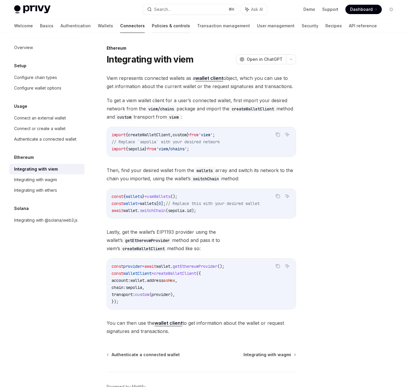
click at [152, 26] on link "Policies & controls" at bounding box center [171, 26] width 38 height 14
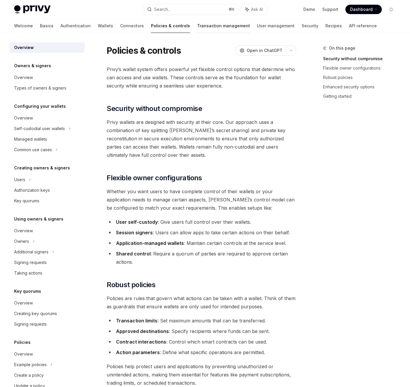
click at [197, 28] on link "Transaction management" at bounding box center [223, 26] width 53 height 14
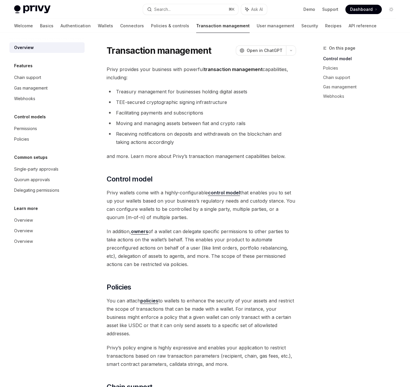
click at [159, 103] on li "TEE-secured cryptographic signing infrastructure" at bounding box center [201, 102] width 189 height 8
click at [131, 92] on li "Treasury management for businesses holding digital assets" at bounding box center [201, 91] width 189 height 8
click at [144, 119] on li "Moving and managing assets between fiat and crypto rails" at bounding box center [201, 123] width 189 height 8
click at [132, 114] on li "Facilitating payments and subscriptions" at bounding box center [201, 113] width 189 height 8
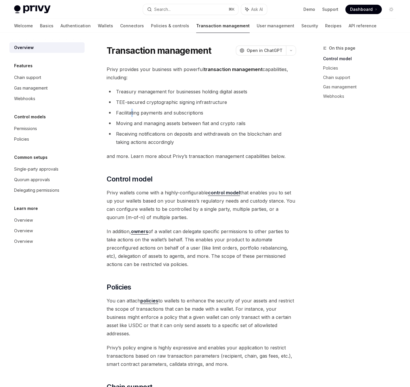
click at [132, 114] on li "Facilitating payments and subscriptions" at bounding box center [201, 113] width 189 height 8
click at [208, 126] on li "Moving and managing assets between fiat and crypto rails" at bounding box center [201, 123] width 189 height 8
click at [149, 119] on li "Moving and managing assets between fiat and crypto rails" at bounding box center [201, 123] width 189 height 8
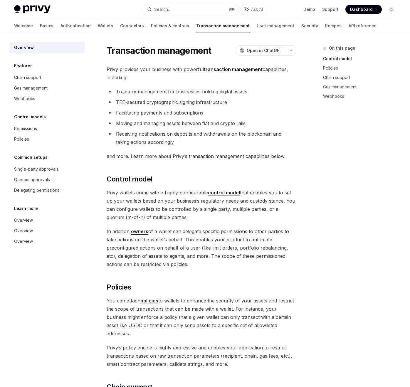
click at [204, 119] on li "Moving and managing assets between fiat and crypto rails" at bounding box center [201, 123] width 189 height 8
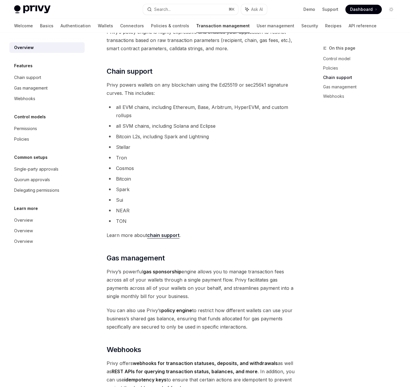
scroll to position [304, 0]
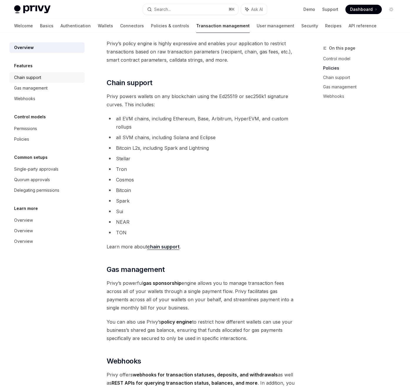
click at [36, 81] on link "Chain support" at bounding box center [46, 77] width 75 height 11
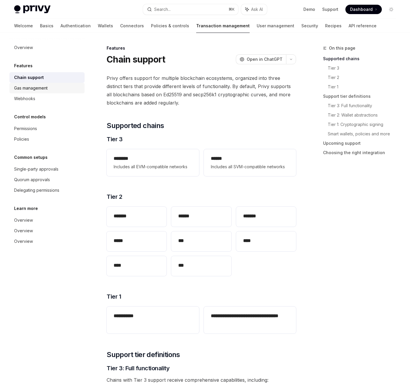
click at [35, 87] on div "Gas management" at bounding box center [30, 88] width 33 height 7
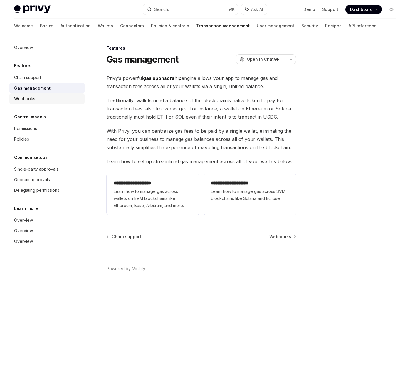
click at [30, 97] on div "Webhooks" at bounding box center [24, 98] width 21 height 7
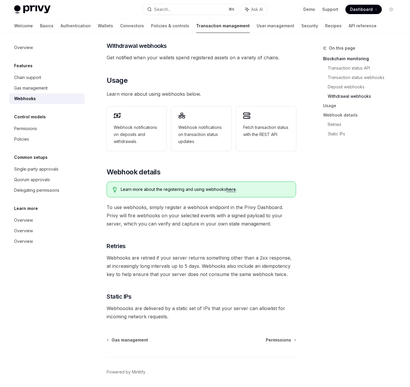
scroll to position [242, 0]
drag, startPoint x: 109, startPoint y: 308, endPoint x: 229, endPoint y: 315, distance: 120.2
click at [229, 315] on span "Webhoooks are delivered by a static set of IPs that your server can allowlist f…" at bounding box center [201, 312] width 189 height 16
click at [203, 306] on span "Webhoooks are delivered by a static set of IPs that your server can allowlist f…" at bounding box center [201, 312] width 189 height 16
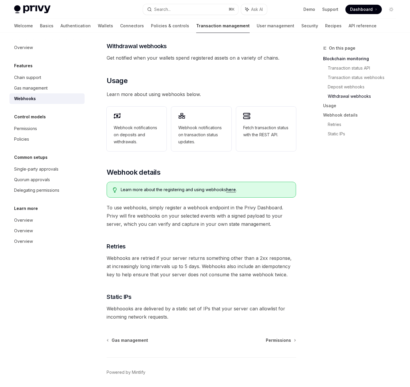
click at [240, 308] on span "Webhoooks are delivered by a static set of IPs that your server can allowlist f…" at bounding box center [201, 312] width 189 height 16
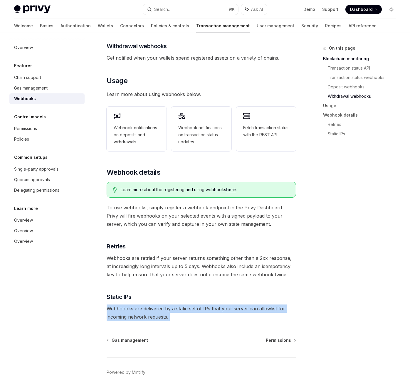
click at [240, 308] on span "Webhoooks are delivered by a static set of IPs that your server can allowlist f…" at bounding box center [201, 312] width 189 height 16
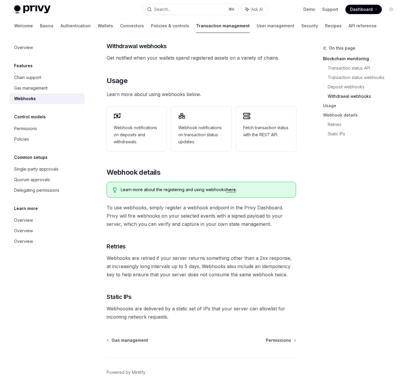
click at [260, 308] on span "Webhoooks are delivered by a static set of IPs that your server can allowlist f…" at bounding box center [201, 312] width 189 height 16
click at [118, 321] on div "Features Webhooks OpenAI Open in ChatGPT OpenAI Open in ChatGPT Privy offers po…" at bounding box center [146, 105] width 302 height 606
click at [112, 259] on span "Webhooks are retried if your server returns something other than a 2xx response…" at bounding box center [201, 266] width 189 height 25
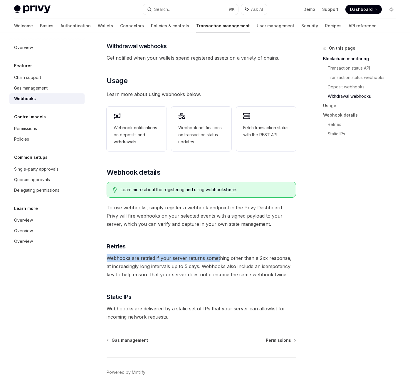
drag, startPoint x: 105, startPoint y: 257, endPoint x: 217, endPoint y: 257, distance: 112.4
click at [217, 257] on div "Features Webhooks OpenAI Open in ChatGPT OpenAI Open in ChatGPT Privy offers po…" at bounding box center [146, 105] width 302 height 606
click at [256, 257] on span "Webhooks are retried if your server returns something other than a 2xx response…" at bounding box center [201, 266] width 189 height 25
drag, startPoint x: 106, startPoint y: 266, endPoint x: 190, endPoint y: 267, distance: 84.2
click at [190, 267] on span "Webhooks are retried if your server returns something other than a 2xx response…" at bounding box center [201, 266] width 189 height 25
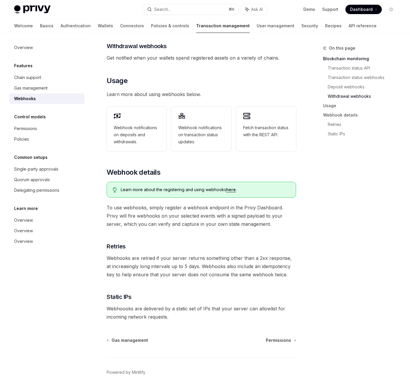
click at [225, 267] on span "Webhooks are retried if your server returns something other than a 2xx response…" at bounding box center [201, 266] width 189 height 25
click at [136, 265] on span "Webhooks are retried if your server returns something other than a 2xx response…" at bounding box center [201, 266] width 189 height 25
drag, startPoint x: 104, startPoint y: 266, endPoint x: 193, endPoint y: 267, distance: 88.7
click at [193, 267] on div "Features Webhooks OpenAI Open in ChatGPT OpenAI Open in ChatGPT Privy offers po…" at bounding box center [146, 105] width 302 height 606
click at [224, 268] on span "Webhooks are retried if your server returns something other than a 2xx response…" at bounding box center [201, 266] width 189 height 25
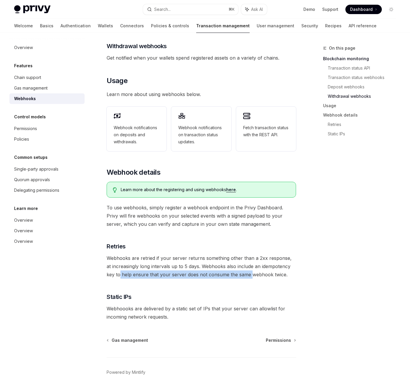
drag, startPoint x: 111, startPoint y: 274, endPoint x: 240, endPoint y: 275, distance: 129.4
click at [240, 275] on span "Webhooks are retried if your server returns something other than a 2xx response…" at bounding box center [201, 266] width 189 height 25
click at [256, 275] on span "Webhooks are retried if your server returns something other than a 2xx response…" at bounding box center [201, 266] width 189 height 25
drag, startPoint x: 165, startPoint y: 275, endPoint x: 282, endPoint y: 275, distance: 116.5
click at [283, 275] on span "Webhooks are retried if your server returns something other than a 2xx response…" at bounding box center [201, 266] width 189 height 25
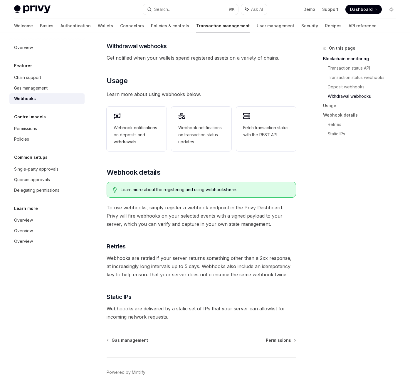
click at [326, 272] on div "On this page Blockchain monitoring Transaction status API Transaction status we…" at bounding box center [355, 216] width 89 height 342
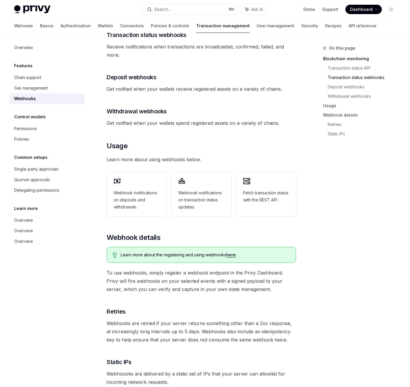
scroll to position [171, 0]
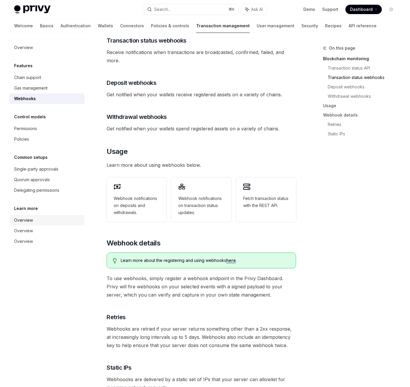
click at [27, 217] on div "Overview" at bounding box center [23, 220] width 19 height 7
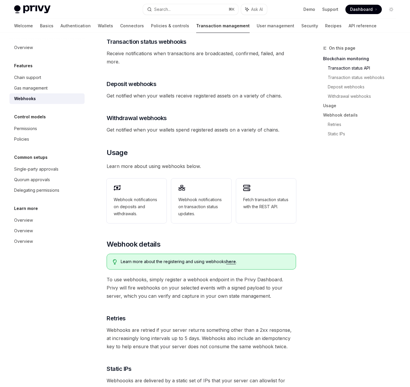
scroll to position [171, 0]
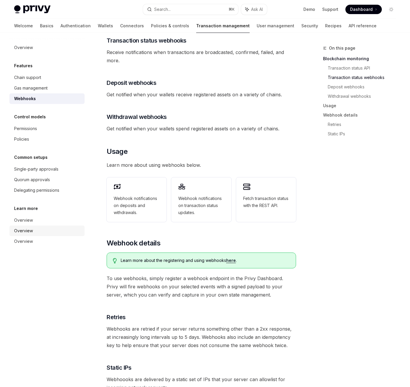
click at [26, 228] on div "Overview" at bounding box center [23, 230] width 19 height 7
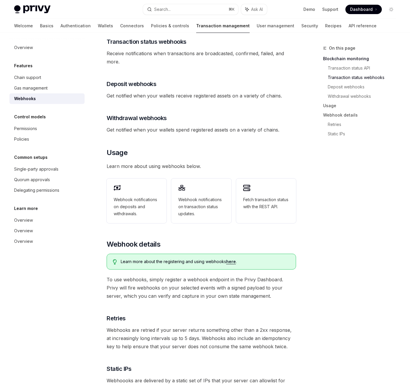
scroll to position [171, 0]
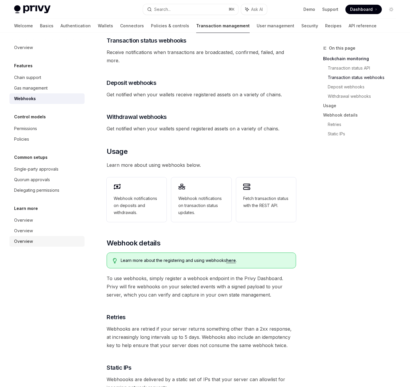
click at [22, 243] on div "Overview" at bounding box center [23, 241] width 19 height 7
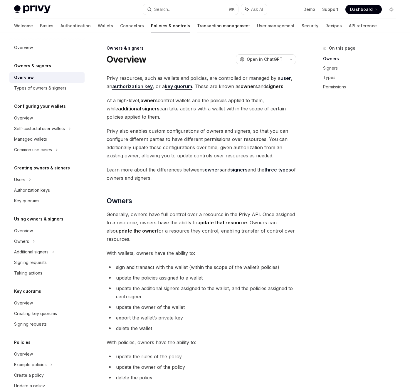
click at [197, 28] on link "Transaction management" at bounding box center [223, 26] width 53 height 14
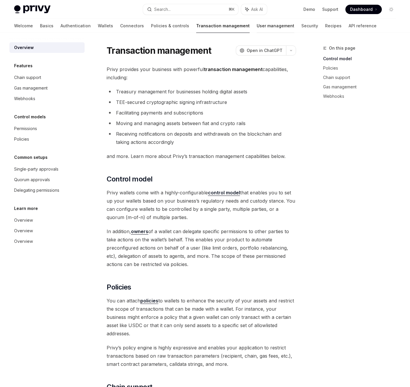
click at [257, 29] on link "User management" at bounding box center [276, 26] width 38 height 14
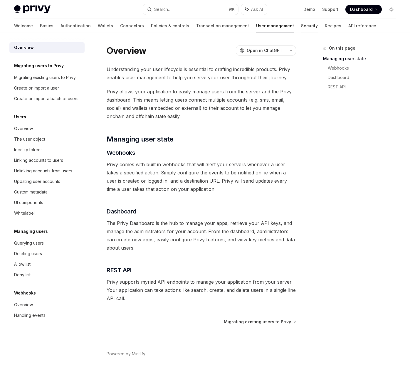
click at [301, 28] on link "Security" at bounding box center [309, 26] width 17 height 14
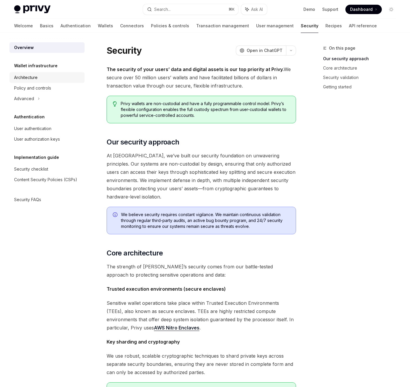
click at [30, 79] on div "Architecture" at bounding box center [25, 77] width 23 height 7
type textarea "*"
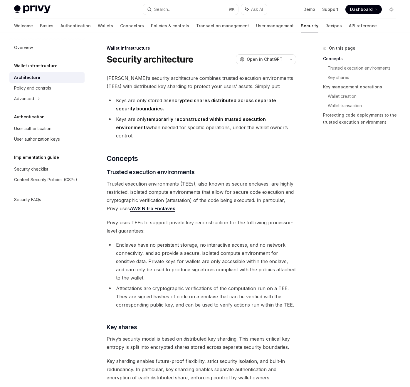
click at [119, 180] on span "Trusted execution environments (TEEs), also known as secure enclaves, are highl…" at bounding box center [201, 196] width 189 height 33
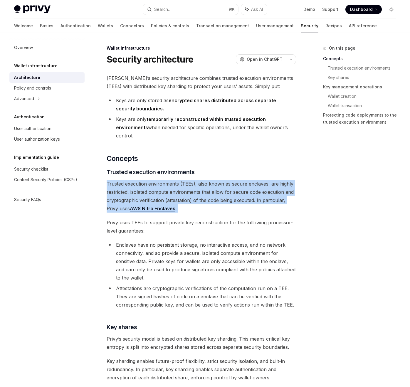
click at [119, 180] on span "Trusted execution environments (TEEs), also known as secure enclaves, are highl…" at bounding box center [201, 196] width 189 height 33
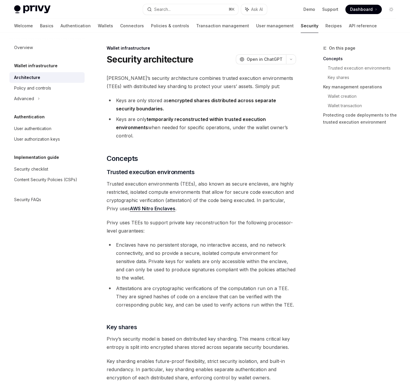
click at [145, 180] on span "Trusted execution environments (TEEs), also known as secure enclaves, are highl…" at bounding box center [201, 196] width 189 height 33
drag, startPoint x: 130, startPoint y: 183, endPoint x: 188, endPoint y: 183, distance: 58.1
click at [188, 183] on span "Trusted execution environments (TEEs), also known as secure enclaves, are highl…" at bounding box center [201, 196] width 189 height 33
click at [222, 183] on span "Trusted execution environments (TEEs), also known as secure enclaves, are highl…" at bounding box center [201, 196] width 189 height 33
drag, startPoint x: 137, startPoint y: 101, endPoint x: 189, endPoint y: 101, distance: 51.7
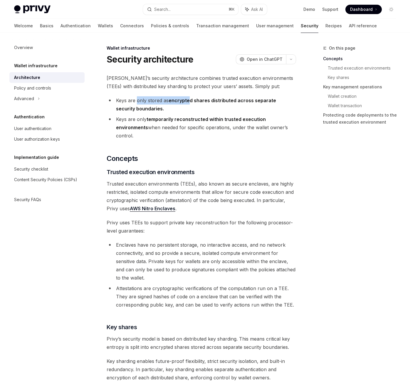
click at [189, 101] on li "Keys are only stored as encrypted shares distributed across separate security b…" at bounding box center [201, 104] width 189 height 16
click at [208, 101] on strong "encrypted shares distributed across separate security boundaries." at bounding box center [196, 104] width 160 height 14
click at [128, 103] on li "Keys are only stored as encrypted shares distributed across separate security b…" at bounding box center [201, 104] width 189 height 16
click at [116, 106] on strong "encrypted shares distributed across separate security boundaries." at bounding box center [196, 104] width 160 height 14
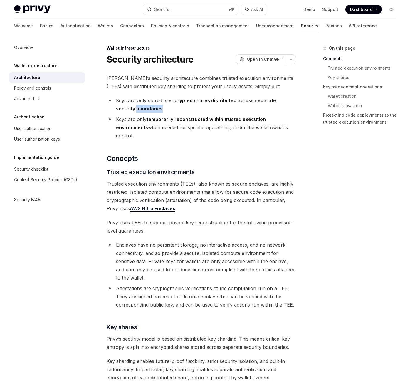
click at [116, 106] on strong "encrypted shares distributed across separate security boundaries." at bounding box center [196, 104] width 160 height 14
click at [116, 102] on li "Keys are only stored as encrypted shares distributed across separate security b…" at bounding box center [201, 104] width 189 height 16
drag, startPoint x: 116, startPoint y: 119, endPoint x: 175, endPoint y: 119, distance: 59.6
click at [175, 119] on li "Keys are only temporarily reconstructed within trusted execution environments w…" at bounding box center [201, 127] width 189 height 25
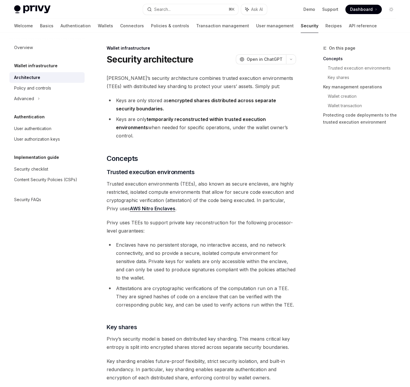
click at [210, 119] on strong "temporarily reconstructed within trusted execution environments" at bounding box center [191, 123] width 150 height 14
drag, startPoint x: 169, startPoint y: 118, endPoint x: 247, endPoint y: 118, distance: 78.7
click at [248, 118] on strong "temporarily reconstructed within trusted execution environments" at bounding box center [191, 123] width 150 height 14
click at [266, 118] on strong "temporarily reconstructed within trusted execution environments" at bounding box center [191, 123] width 150 height 14
drag, startPoint x: 119, startPoint y: 128, endPoint x: 258, endPoint y: 127, distance: 139.1
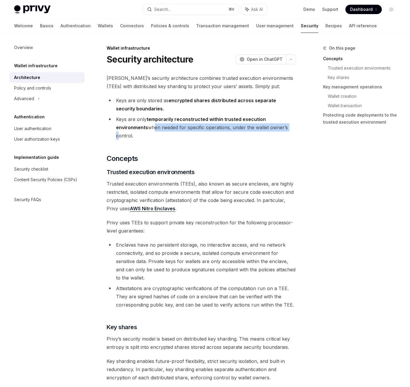
click at [257, 128] on li "Keys are only temporarily reconstructed within trusted execution environments w…" at bounding box center [201, 127] width 189 height 25
click at [119, 218] on span "Privy uses TEEs to support private key reconstruction for the following process…" at bounding box center [201, 226] width 189 height 16
click at [158, 218] on span "Privy uses TEEs to support private key reconstruction for the following process…" at bounding box center [201, 226] width 189 height 16
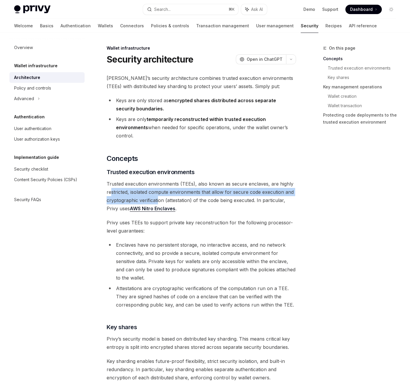
drag, startPoint x: 112, startPoint y: 183, endPoint x: 158, endPoint y: 190, distance: 47.2
click at [158, 190] on span "Trusted execution environments (TEEs), also known as secure enclaves, are highl…" at bounding box center [201, 196] width 189 height 33
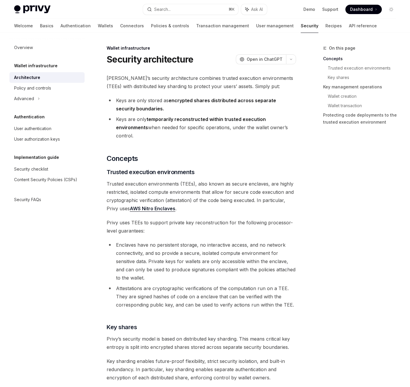
click at [121, 196] on span "Trusted execution environments (TEEs), also known as secure enclaves, are highl…" at bounding box center [201, 196] width 189 height 33
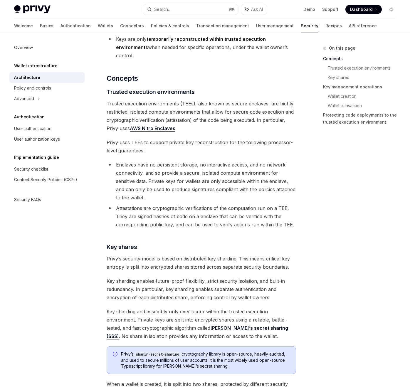
scroll to position [82, 0]
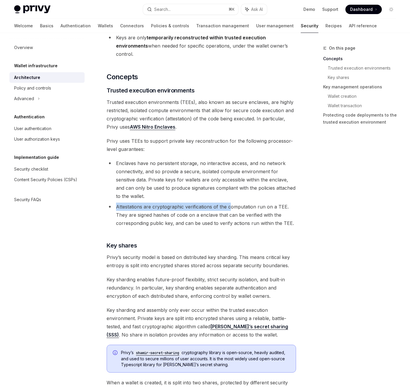
drag, startPoint x: 115, startPoint y: 198, endPoint x: 231, endPoint y: 198, distance: 116.2
click at [231, 203] on li "Attestations are cryptographic verifications of the computation run on a TEE. T…" at bounding box center [201, 215] width 189 height 25
click at [253, 203] on li "Attestations are cryptographic verifications of the computation run on a TEE. T…" at bounding box center [201, 215] width 189 height 25
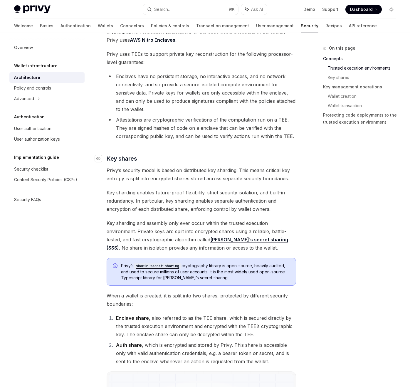
scroll to position [170, 0]
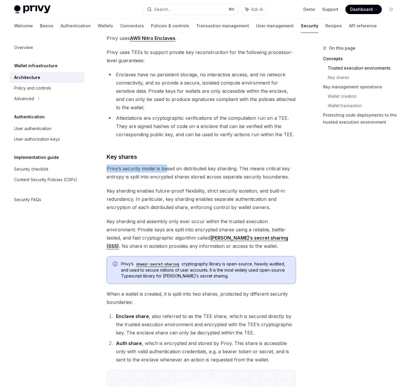
drag, startPoint x: 106, startPoint y: 161, endPoint x: 168, endPoint y: 161, distance: 61.3
click at [168, 164] on span "Privy’s security model is based on distributed key sharding. This means critica…" at bounding box center [201, 172] width 189 height 16
click at [223, 164] on span "Privy’s security model is based on distributed key sharding. This means critica…" at bounding box center [201, 172] width 189 height 16
drag, startPoint x: 254, startPoint y: 159, endPoint x: 205, endPoint y: 165, distance: 49.4
click at [205, 165] on span "Privy’s security model is based on distributed key sharding. This means critica…" at bounding box center [201, 172] width 189 height 16
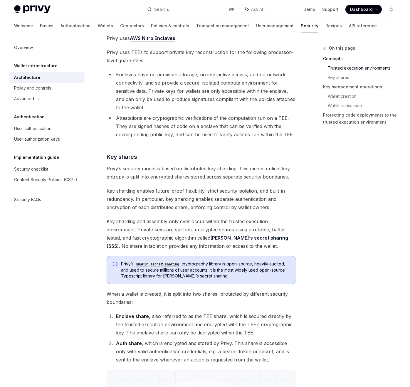
click at [136, 164] on span "Privy’s security model is based on distributed key sharding. This means critica…" at bounding box center [201, 172] width 189 height 16
drag, startPoint x: 104, startPoint y: 169, endPoint x: 171, endPoint y: 169, distance: 66.9
click at [198, 168] on span "Privy’s security model is based on distributed key sharding. This means critica…" at bounding box center [201, 172] width 189 height 16
drag, startPoint x: 127, startPoint y: 169, endPoint x: 180, endPoint y: 169, distance: 53.7
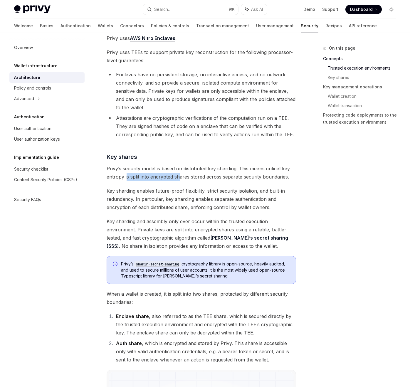
click at [180, 169] on span "Privy’s security model is based on distributed key sharding. This means critica…" at bounding box center [201, 172] width 189 height 16
click at [212, 167] on span "Privy’s security model is based on distributed key sharding. This means critica…" at bounding box center [201, 172] width 189 height 16
drag, startPoint x: 169, startPoint y: 167, endPoint x: 245, endPoint y: 167, distance: 76.3
click at [245, 167] on span "Privy’s security model is based on distributed key sharding. This means critica…" at bounding box center [201, 172] width 189 height 16
click at [281, 168] on span "Privy’s security model is based on distributed key sharding. This means critica…" at bounding box center [201, 172] width 189 height 16
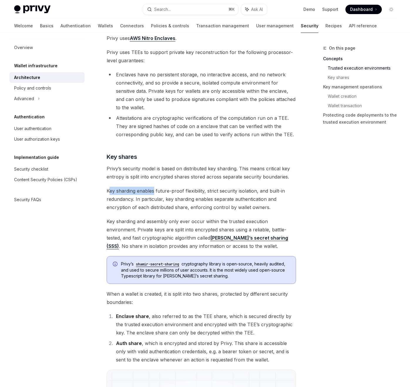
drag, startPoint x: 108, startPoint y: 184, endPoint x: 152, endPoint y: 184, distance: 43.7
click at [154, 187] on span "Key sharding enables future-proof flexibility, strict security isolation, and b…" at bounding box center [201, 199] width 189 height 25
click at [187, 187] on span "Key sharding enables future-proof flexibility, strict security isolation, and b…" at bounding box center [201, 199] width 189 height 25
drag, startPoint x: 130, startPoint y: 183, endPoint x: 206, endPoint y: 183, distance: 76.0
click at [206, 187] on span "Key sharding enables future-proof flexibility, strict security isolation, and b…" at bounding box center [201, 199] width 189 height 25
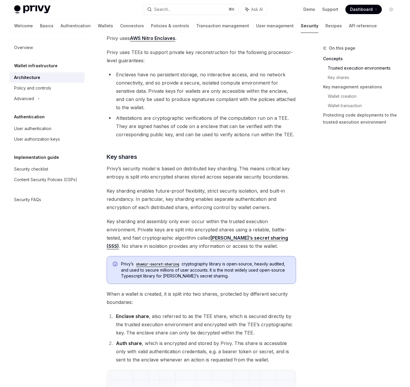
click at [223, 187] on span "Key sharding enables future-proof flexibility, strict security isolation, and b…" at bounding box center [201, 199] width 189 height 25
drag, startPoint x: 205, startPoint y: 183, endPoint x: 251, endPoint y: 183, distance: 46.4
click at [251, 187] on span "Key sharding enables future-proof flexibility, strict security isolation, and b…" at bounding box center [201, 199] width 189 height 25
click at [279, 187] on span "Key sharding enables future-proof flexibility, strict security isolation, and b…" at bounding box center [201, 199] width 189 height 25
click at [108, 191] on span "Key sharding enables future-proof flexibility, strict security isolation, and b…" at bounding box center [201, 199] width 189 height 25
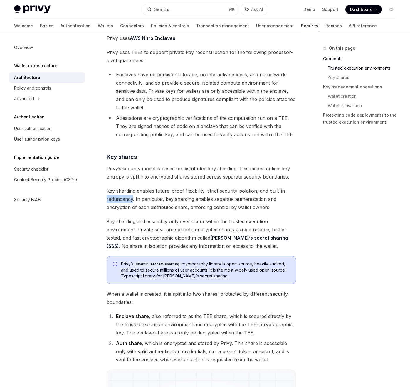
click at [108, 191] on span "Key sharding enables future-proof flexibility, strict security isolation, and b…" at bounding box center [201, 199] width 189 height 25
click at [125, 194] on div at bounding box center [125, 194] width 0 height 0
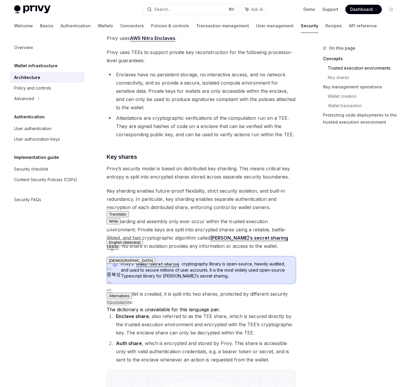
click at [149, 190] on span "Key sharding enables future-proof flexibility, strict security isolation, and b…" at bounding box center [201, 199] width 189 height 25
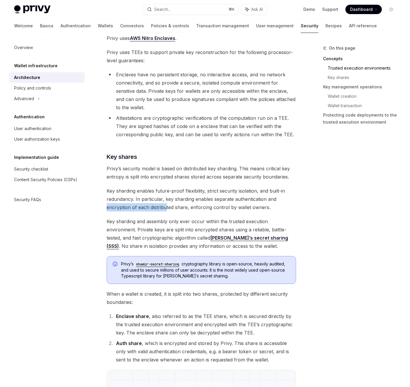
drag, startPoint x: 108, startPoint y: 199, endPoint x: 166, endPoint y: 199, distance: 58.7
click at [166, 199] on span "Key sharding enables future-proof flexibility, strict security isolation, and b…" at bounding box center [201, 199] width 189 height 25
click at [198, 199] on span "Key sharding enables future-proof flexibility, strict security isolation, and b…" at bounding box center [201, 199] width 189 height 25
drag, startPoint x: 109, startPoint y: 213, endPoint x: 183, endPoint y: 213, distance: 74.0
click at [183, 217] on span "Key sharding and assembly only ever occur within the trusted execution environm…" at bounding box center [201, 233] width 189 height 33
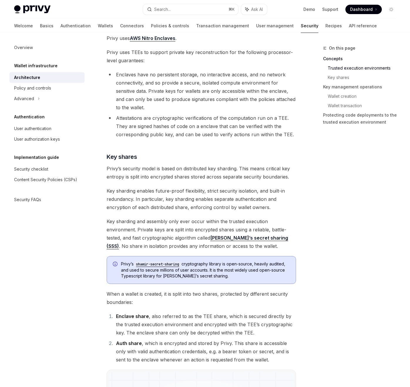
click at [208, 217] on span "Key sharding and assembly only ever occur within the trusted execution environm…" at bounding box center [201, 233] width 189 height 33
drag, startPoint x: 161, startPoint y: 213, endPoint x: 209, endPoint y: 213, distance: 48.1
click at [209, 217] on span "Key sharding and assembly only ever occur within the trusted execution environm…" at bounding box center [201, 233] width 189 height 33
click at [252, 217] on span "Key sharding and assembly only ever occur within the trusted execution environm…" at bounding box center [201, 233] width 189 height 33
drag, startPoint x: 110, startPoint y: 221, endPoint x: 157, endPoint y: 221, distance: 47.0
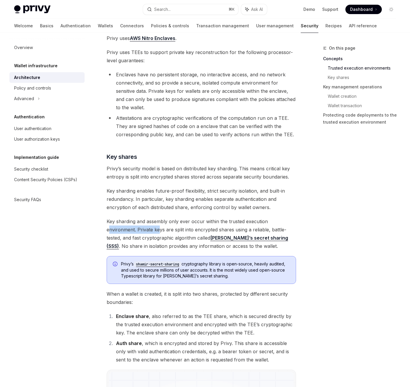
click at [158, 221] on span "Key sharding and assembly only ever occur within the trusted execution environm…" at bounding box center [201, 233] width 189 height 33
click at [181, 221] on span "Key sharding and assembly only ever occur within the trusted execution environm…" at bounding box center [201, 233] width 189 height 33
drag, startPoint x: 159, startPoint y: 221, endPoint x: 233, endPoint y: 221, distance: 74.0
click at [233, 221] on span "Key sharding and assembly only ever occur within the trusted execution environm…" at bounding box center [201, 233] width 189 height 33
click at [259, 221] on span "Key sharding and assembly only ever occur within the trusted execution environm…" at bounding box center [201, 233] width 189 height 33
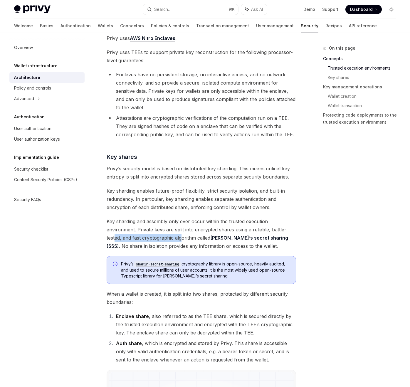
drag, startPoint x: 116, startPoint y: 232, endPoint x: 181, endPoint y: 232, distance: 64.9
click at [181, 232] on span "Key sharding and assembly only ever occur within the trusted execution environm…" at bounding box center [201, 233] width 189 height 33
click at [198, 231] on span "Key sharding and assembly only ever occur within the trusted execution environm…" at bounding box center [201, 233] width 189 height 33
drag, startPoint x: 165, startPoint y: 228, endPoint x: 173, endPoint y: 228, distance: 8.2
click at [173, 228] on span "Key sharding and assembly only ever occur within the trusted execution environm…" at bounding box center [201, 233] width 189 height 33
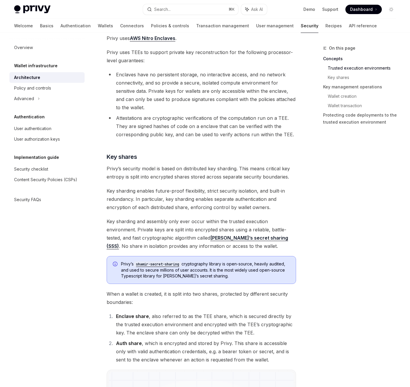
click at [112, 237] on span "Key sharding and assembly only ever occur within the trusted execution environm…" at bounding box center [201, 233] width 189 height 33
